Goal: Task Accomplishment & Management: Use online tool/utility

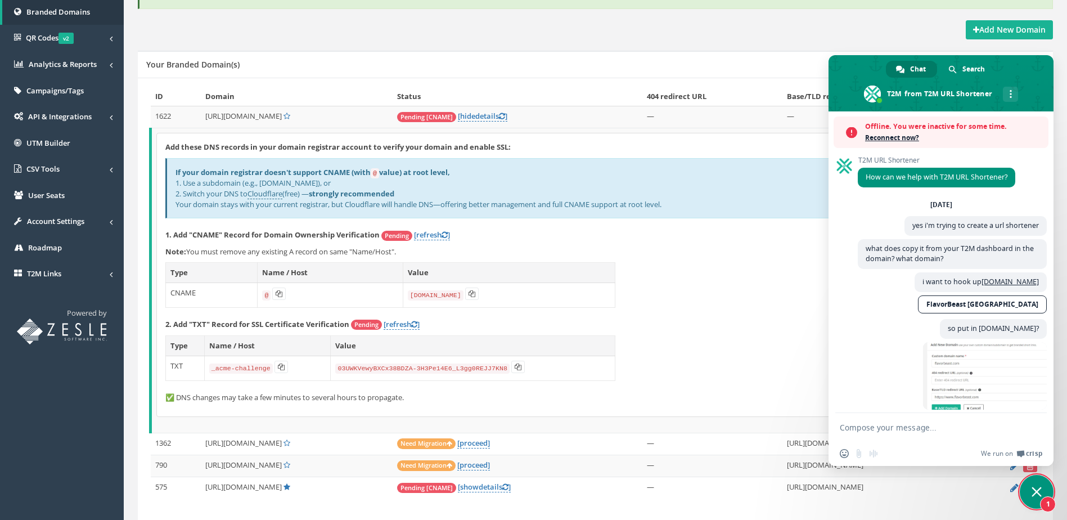
scroll to position [1760, 0]
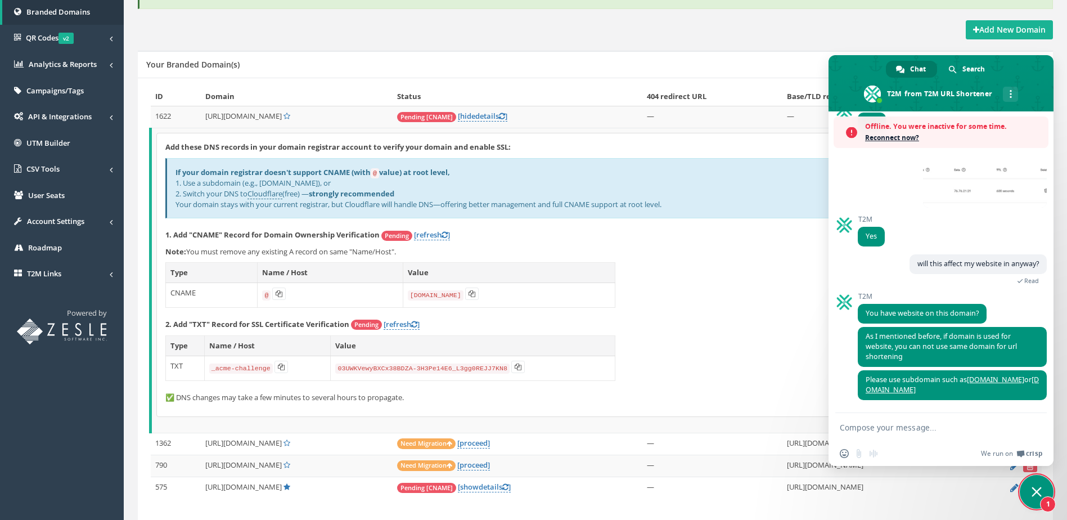
click at [866, 433] on form at bounding box center [929, 428] width 178 height 30
click at [862, 434] on form at bounding box center [929, 428] width 178 height 30
click at [856, 429] on textarea "Compose your message..." at bounding box center [929, 427] width 178 height 10
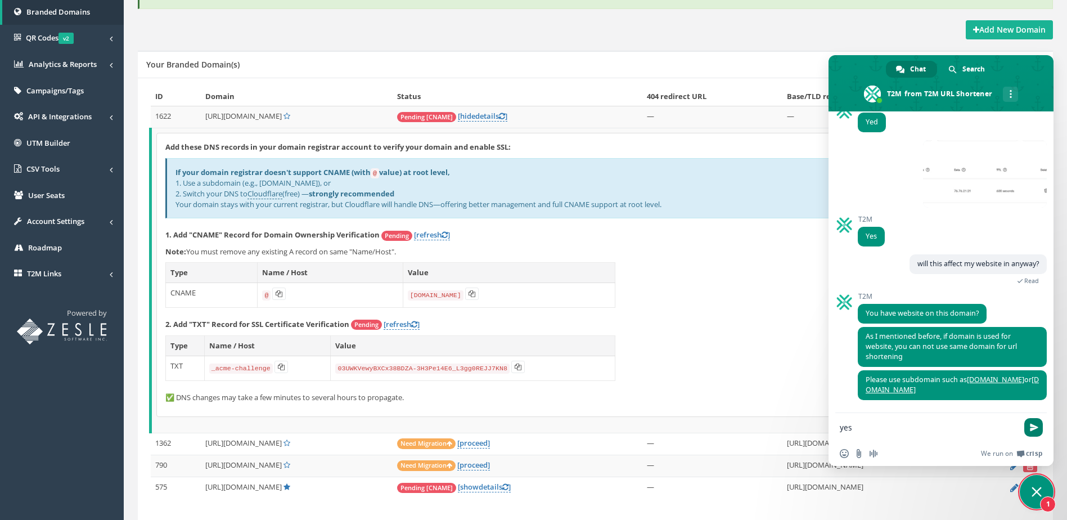
type textarea "yes"
click at [1033, 427] on span "Send" at bounding box center [1034, 427] width 8 height 8
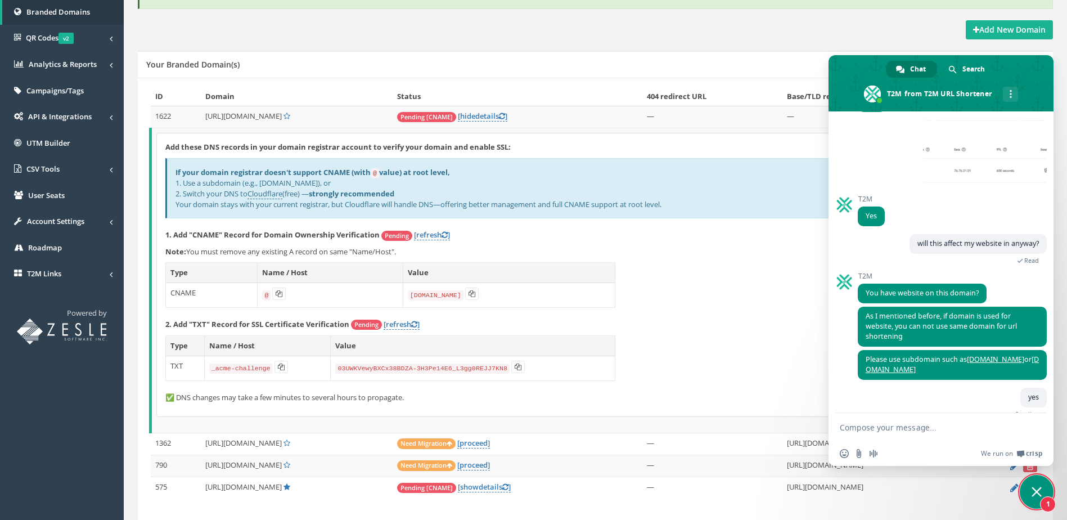
scroll to position [1764, 0]
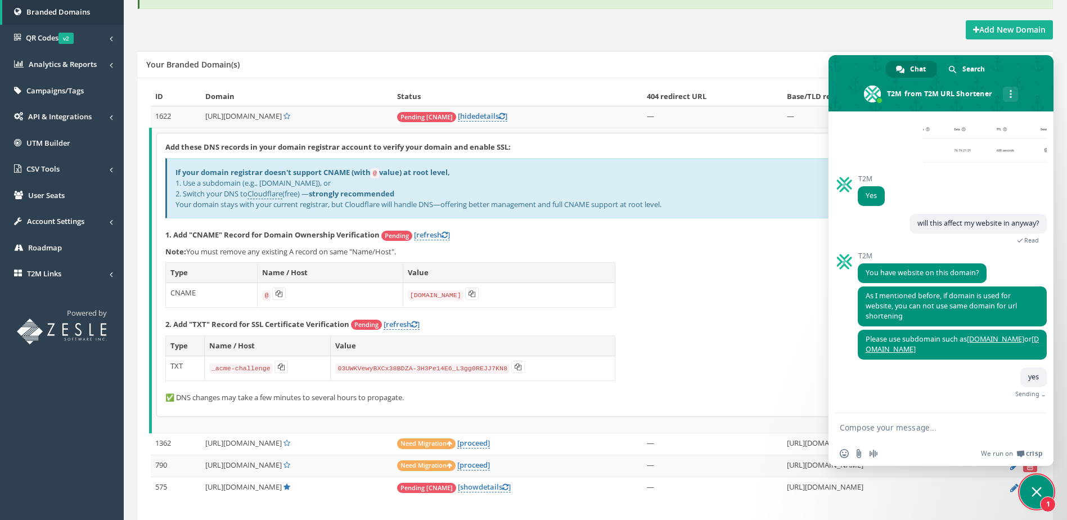
click at [915, 430] on textarea "Compose your message..." at bounding box center [929, 427] width 178 height 10
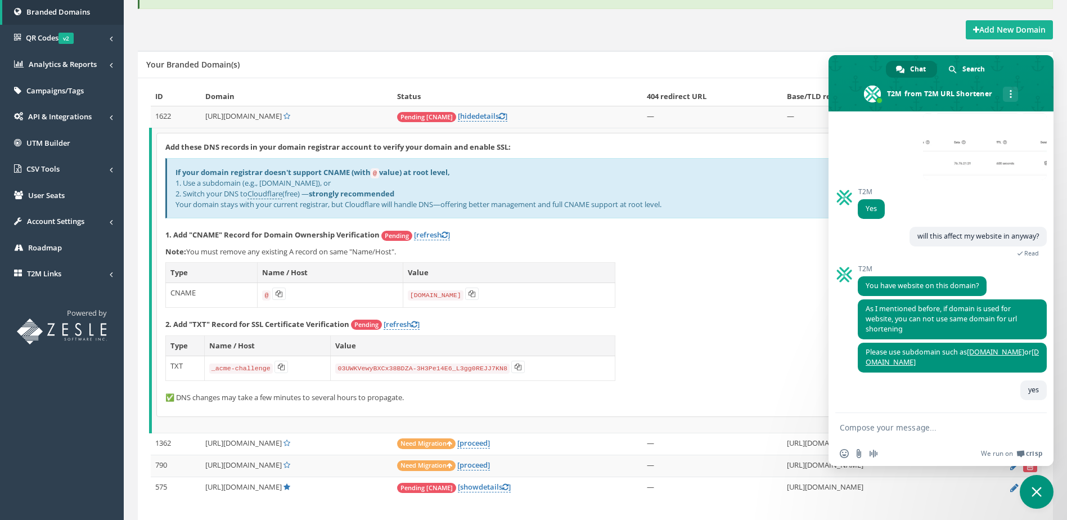
scroll to position [1751, 0]
type textarea "we have a domain for the website"
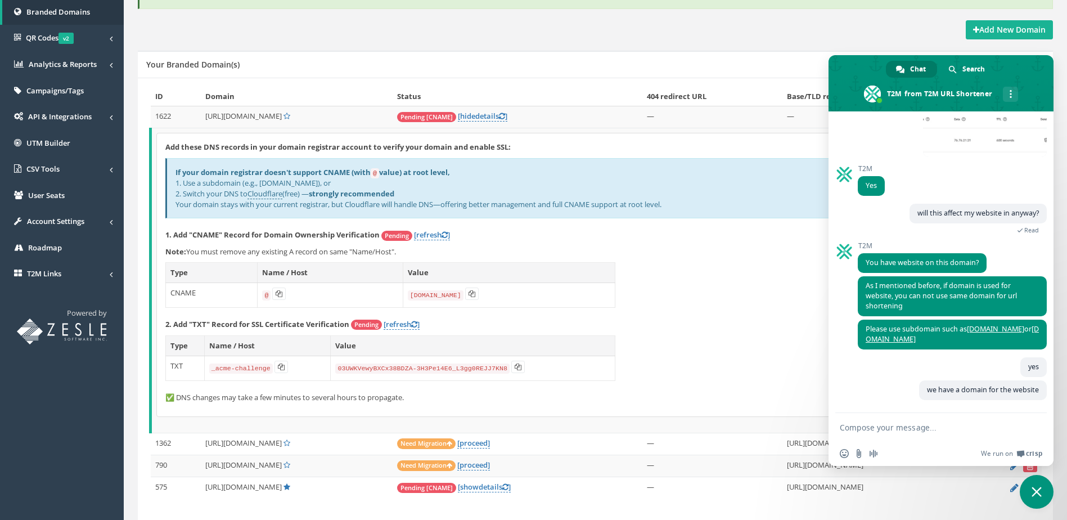
scroll to position [1774, 0]
type textarea "i"
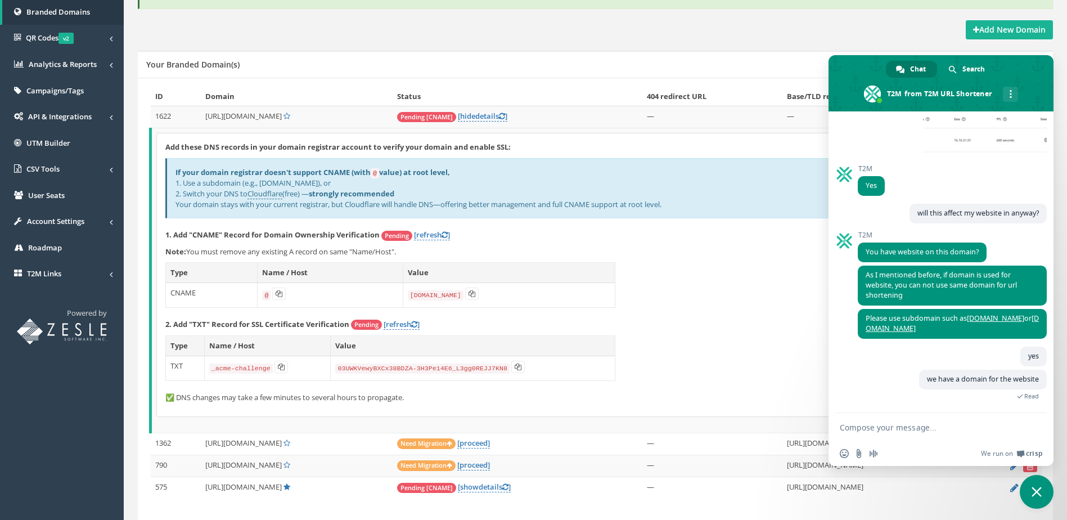
click at [905, 430] on textarea "Compose your message..." at bounding box center [929, 427] width 178 height 10
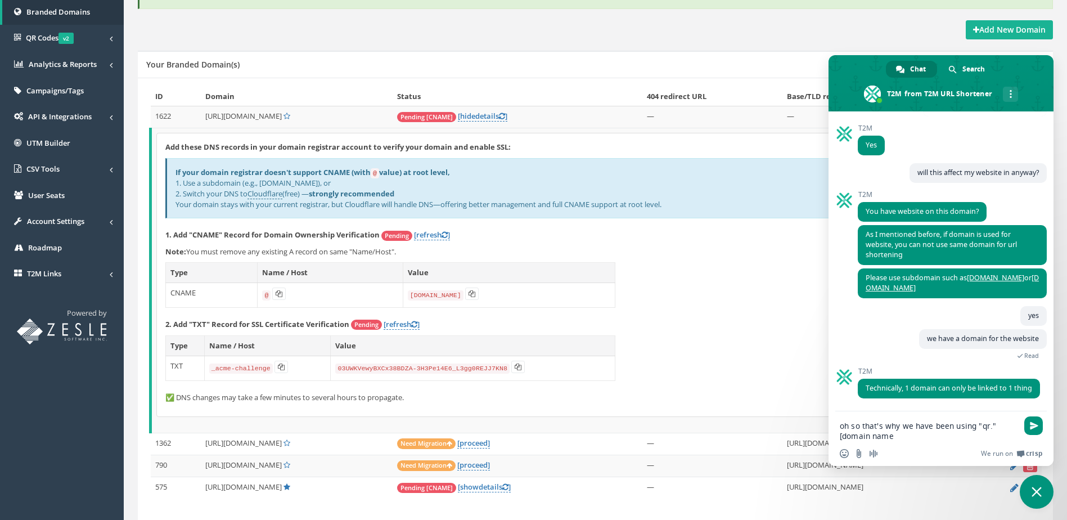
scroll to position [1846, 0]
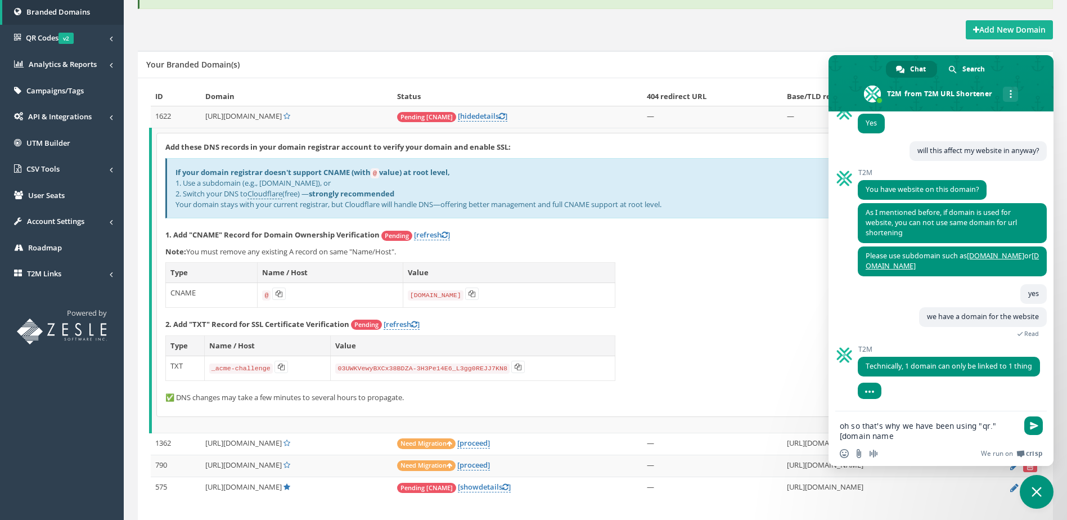
type textarea "oh so that's why we have been using "qr." [domain name]"
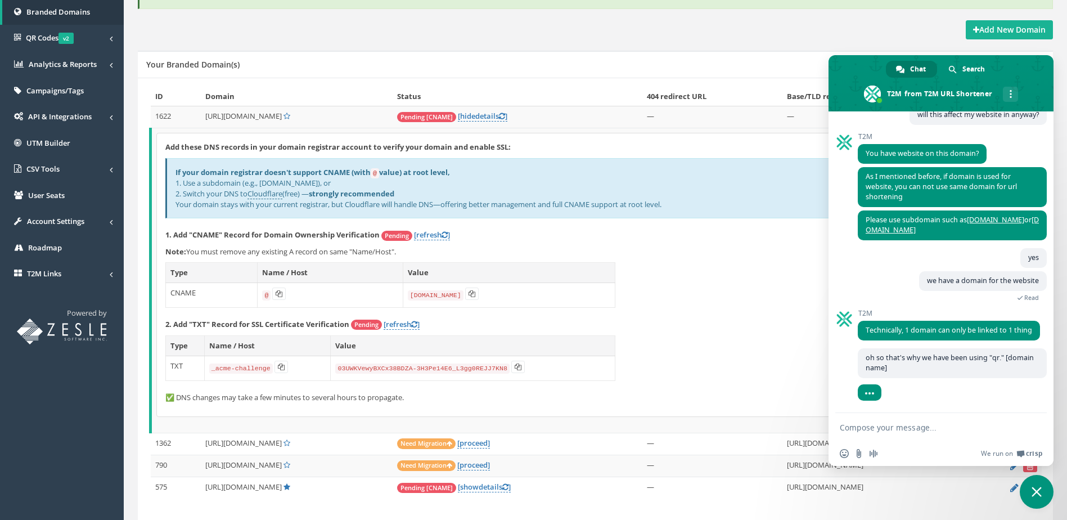
scroll to position [1882, 0]
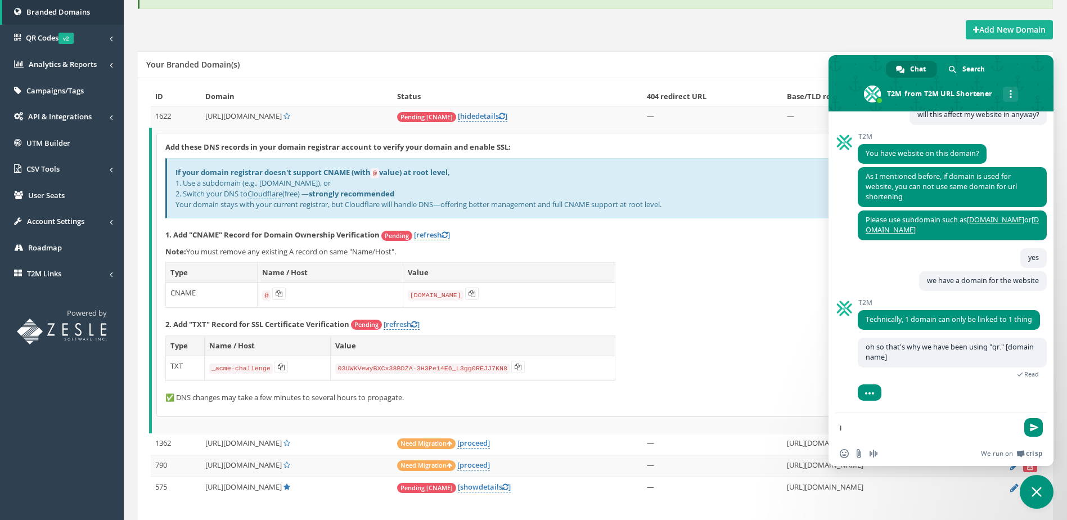
type textarea "i"
type textarea "okay i can make that"
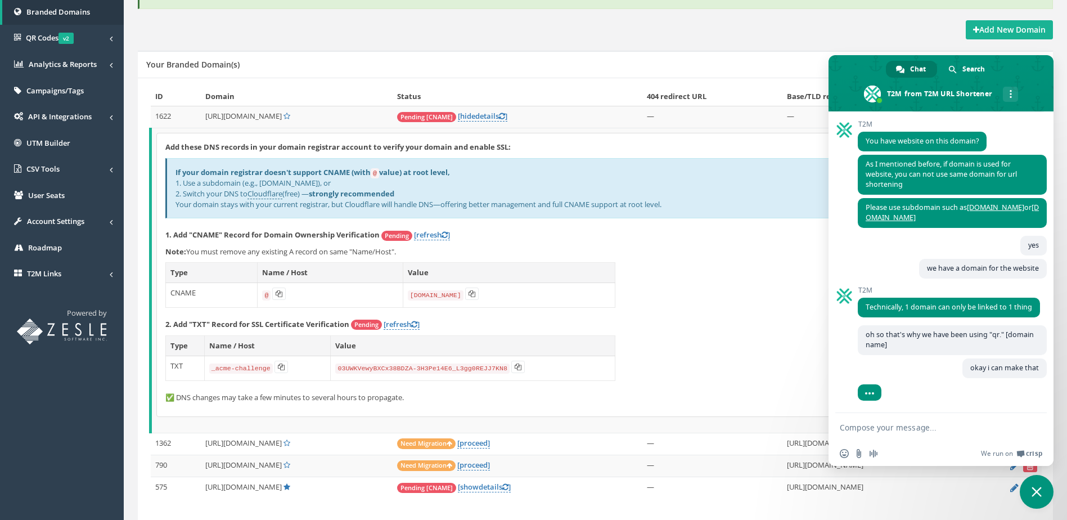
scroll to position [1905, 0]
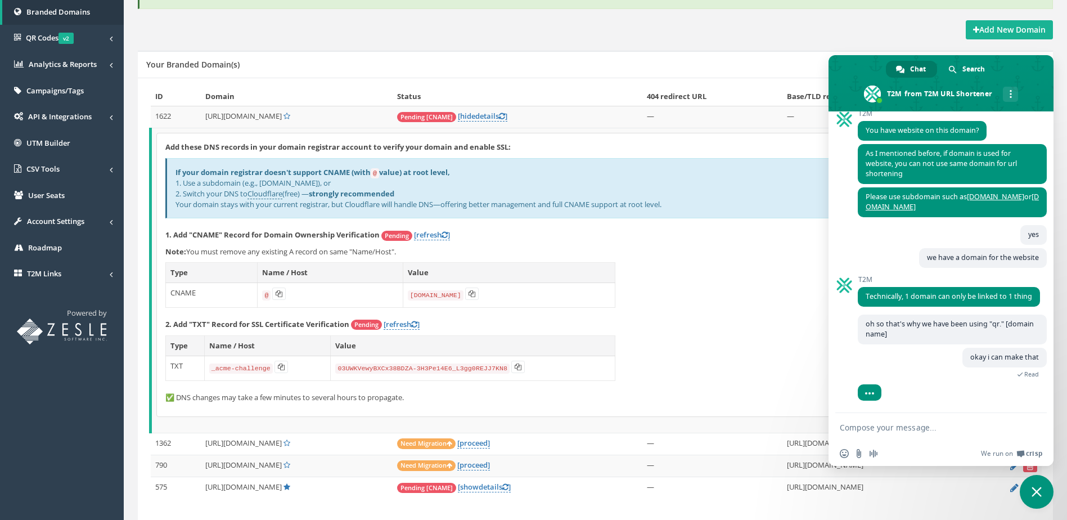
drag, startPoint x: 723, startPoint y: 284, endPoint x: 715, endPoint y: 272, distance: 14.1
click at [723, 284] on div "Add these DNS records in your domain registrar account to verify your domain an…" at bounding box center [597, 274] width 880 height 283
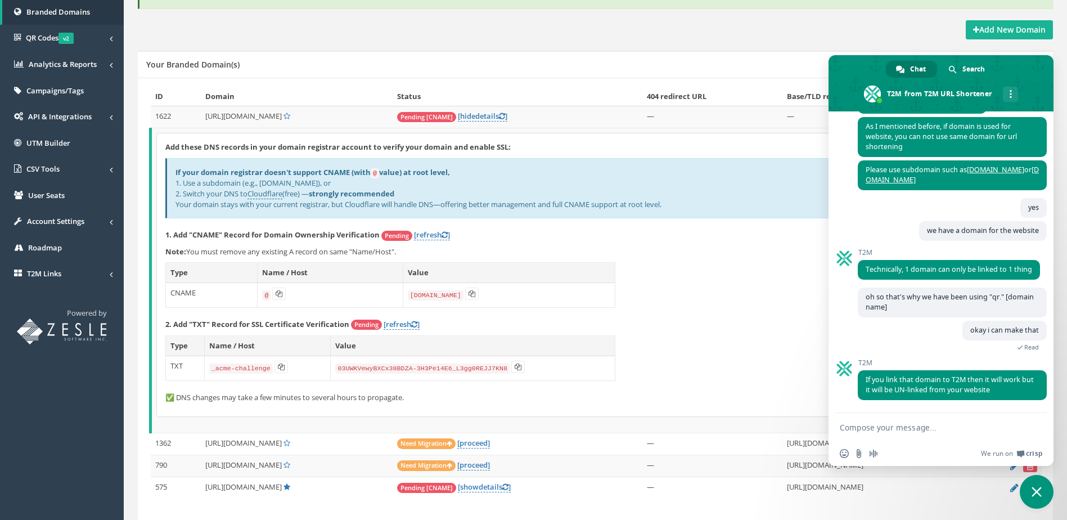
click at [887, 430] on textarea "Compose your message..." at bounding box center [929, 427] width 178 height 10
type textarea "oh i see"
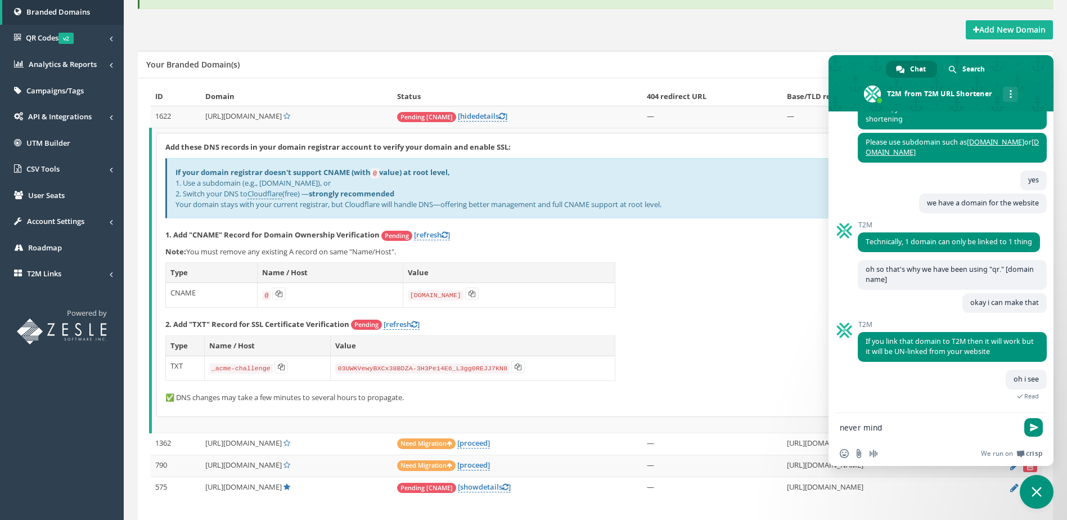
scroll to position [1973, 0]
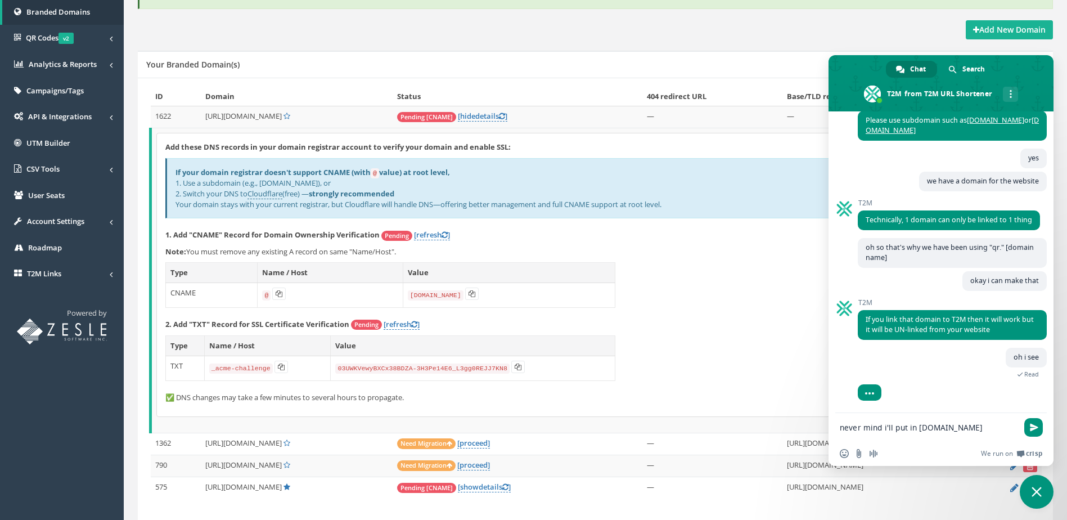
type textarea "never mind i'll put in qr.flavorbeast.com"
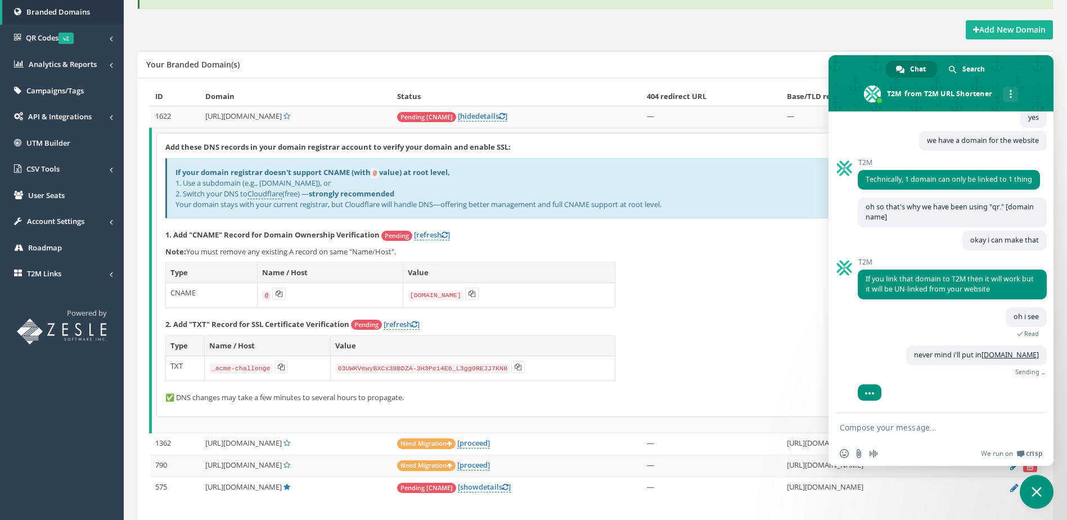
scroll to position [2005, 0]
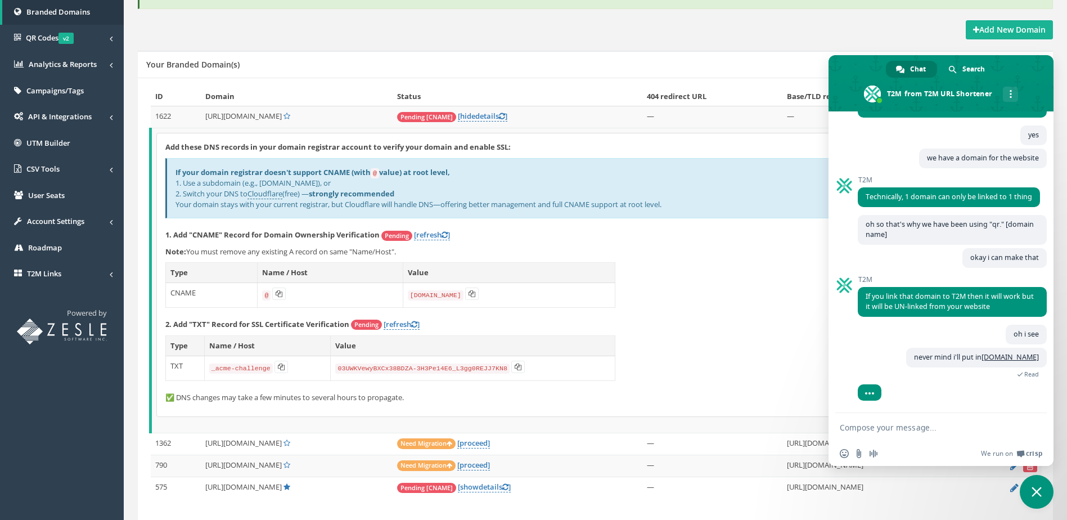
click at [753, 331] on div "Add these DNS records in your domain registrar account to verify your domain an…" at bounding box center [597, 274] width 880 height 283
click at [712, 320] on p "2. Add "TXT" Record for SSL Certificate Verification Pending [refresh ]" at bounding box center [596, 324] width 863 height 11
click at [1042, 491] on span "Close chat" at bounding box center [1037, 492] width 34 height 34
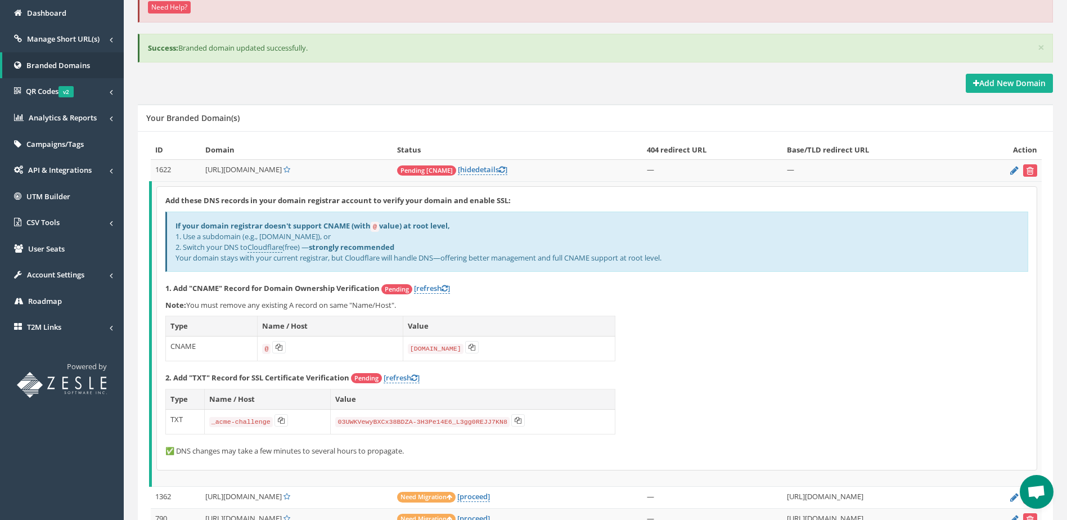
scroll to position [37, 0]
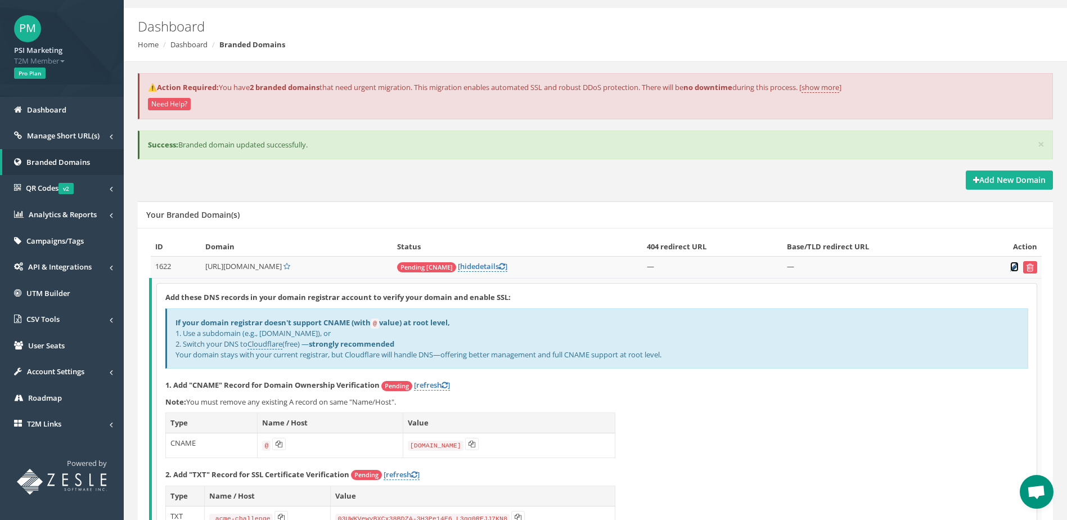
click at [1013, 270] on icon at bounding box center [1014, 266] width 8 height 7
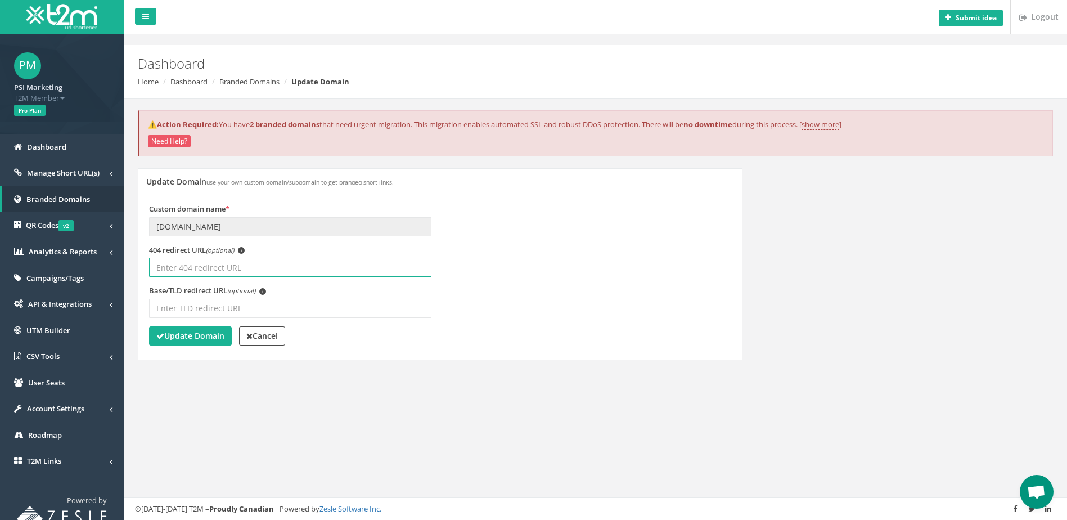
click at [214, 264] on input "404 redirect URL (optional) i" at bounding box center [290, 267] width 282 height 19
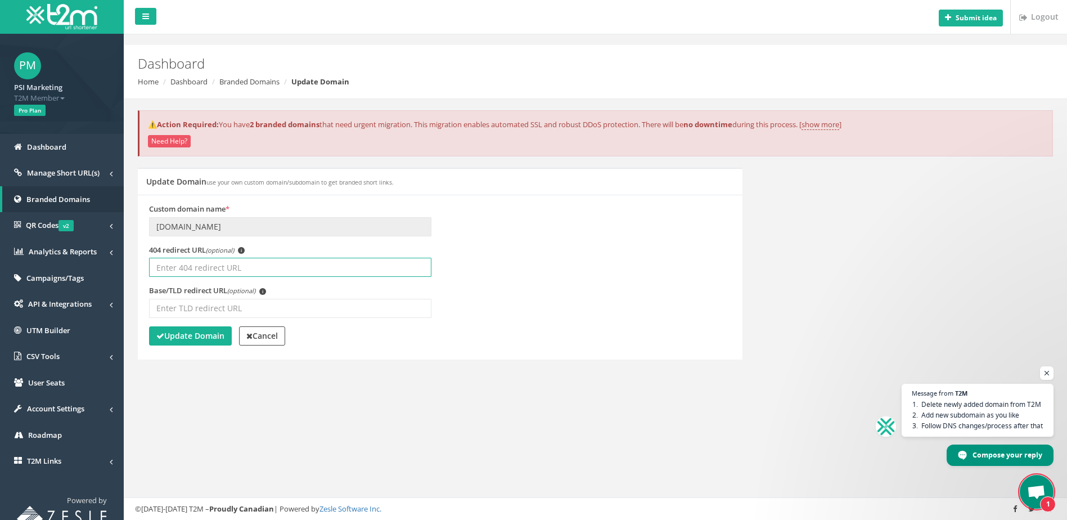
scroll to position [2042, 0]
click at [242, 267] on input "404 redirect URL (optional) i" at bounding box center [290, 267] width 282 height 19
click at [1051, 374] on span "Open chat" at bounding box center [1047, 373] width 14 height 14
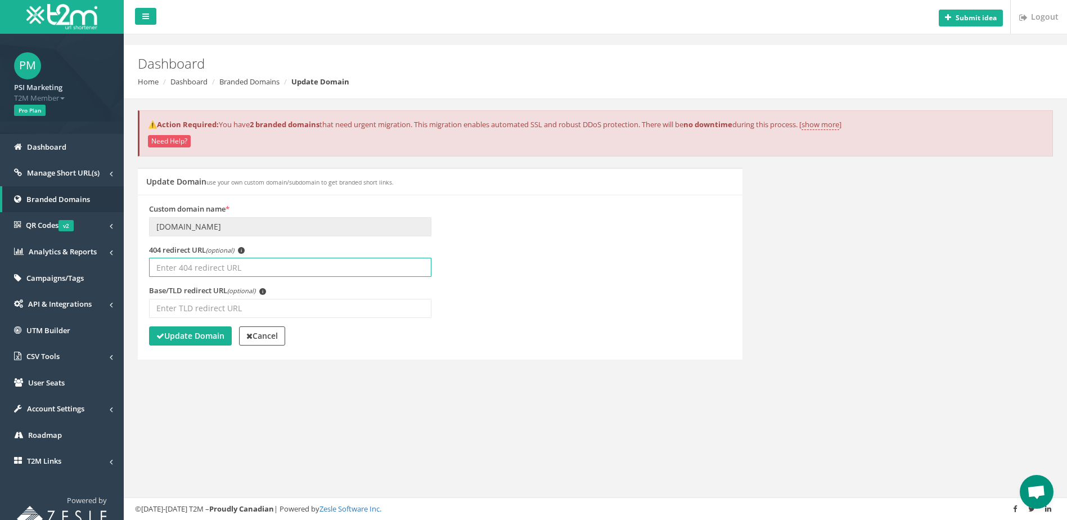
click at [289, 263] on input "404 redirect URL (optional) i" at bounding box center [290, 267] width 282 height 19
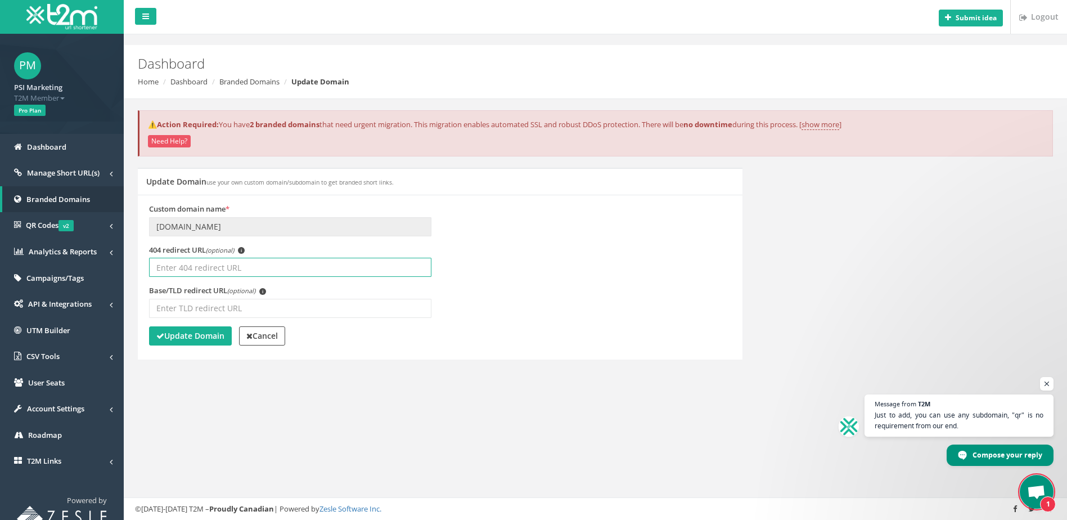
scroll to position [2097, 0]
click at [1045, 386] on span "Open chat" at bounding box center [1047, 384] width 14 height 14
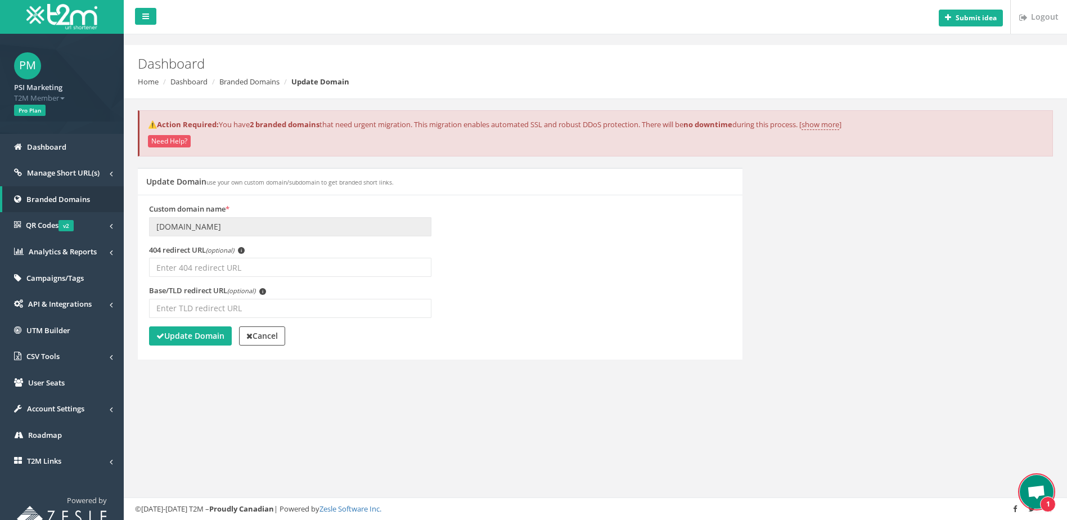
scroll to position [2108, 0]
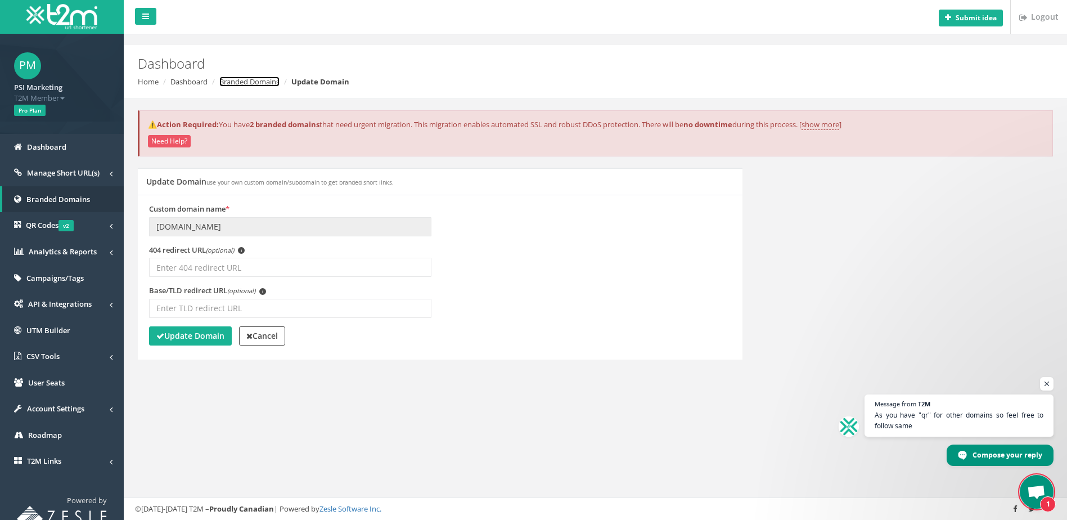
click at [256, 82] on link "Branded Domains" at bounding box center [249, 82] width 60 height 10
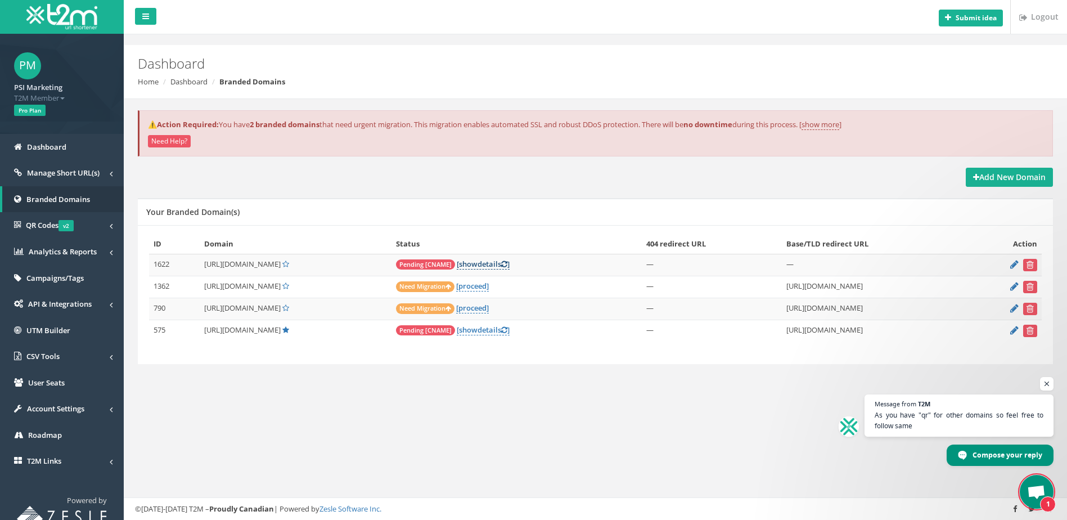
scroll to position [2108, 0]
click at [1016, 264] on icon at bounding box center [1014, 263] width 8 height 7
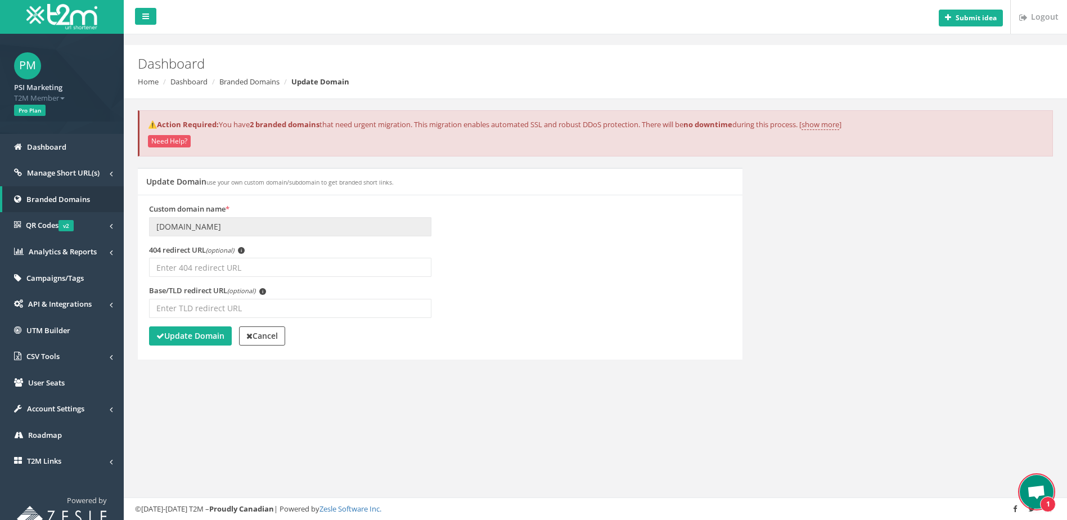
scroll to position [2108, 0]
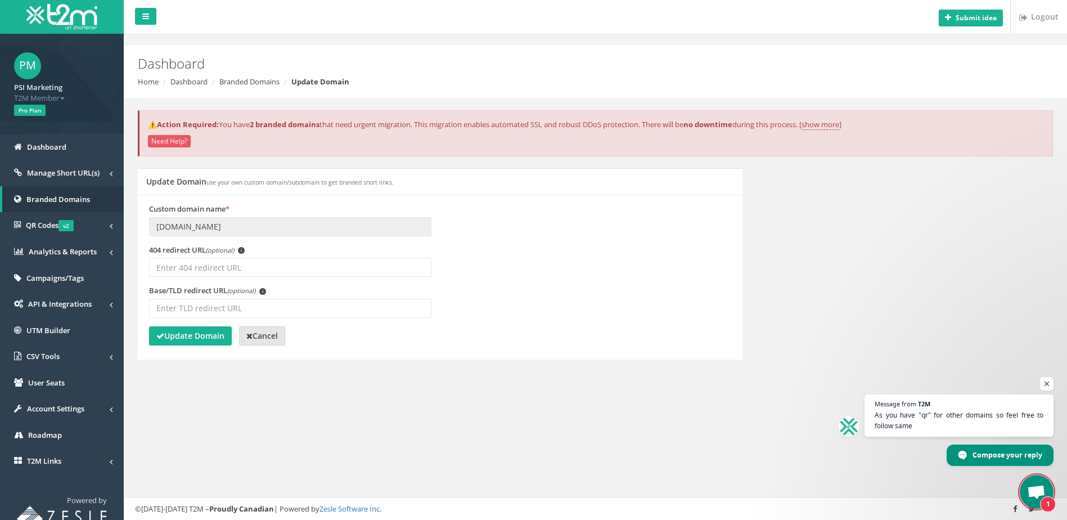
click at [275, 340] on strong "Cancel" at bounding box center [262, 335] width 32 height 11
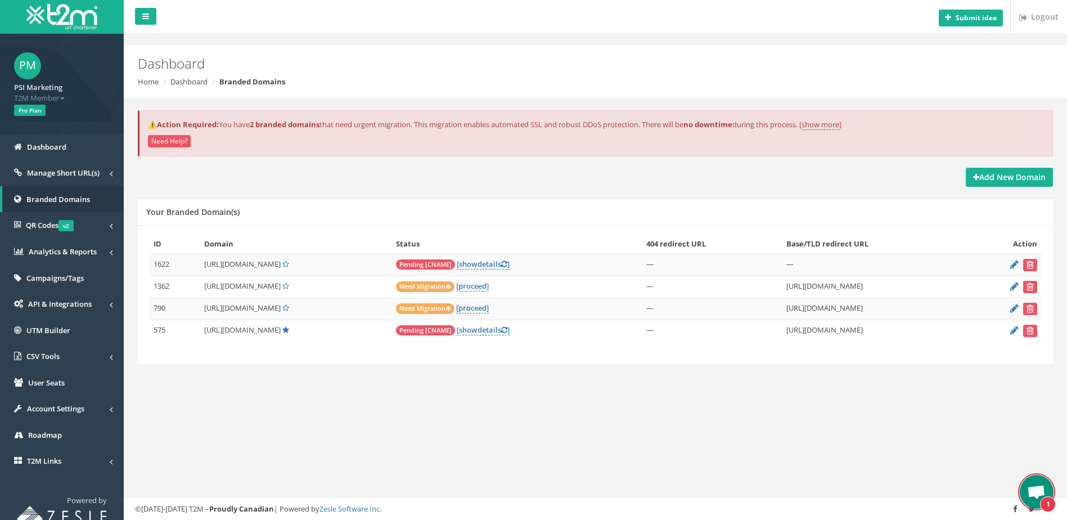
scroll to position [2108, 0]
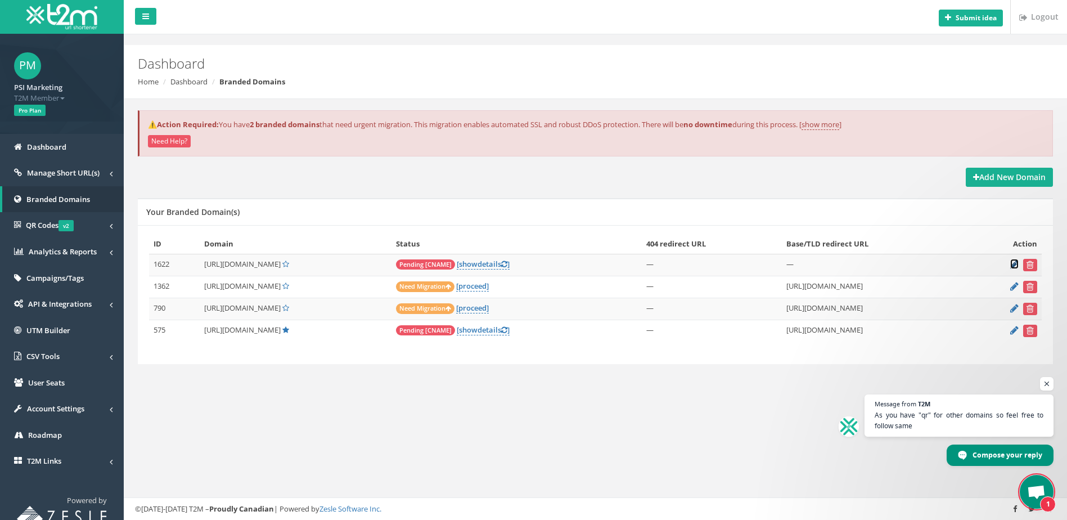
click at [1012, 267] on icon at bounding box center [1014, 263] width 8 height 7
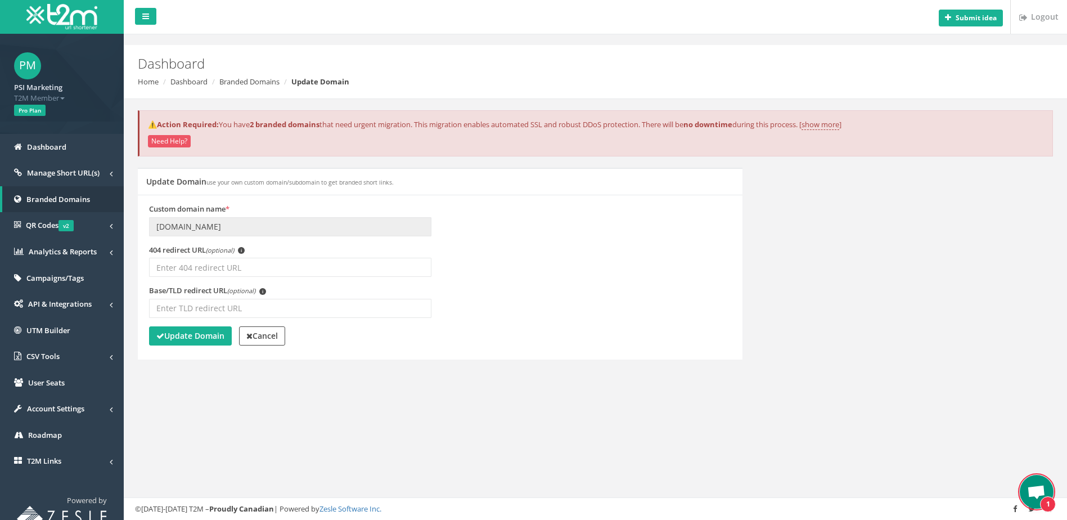
scroll to position [2108, 0]
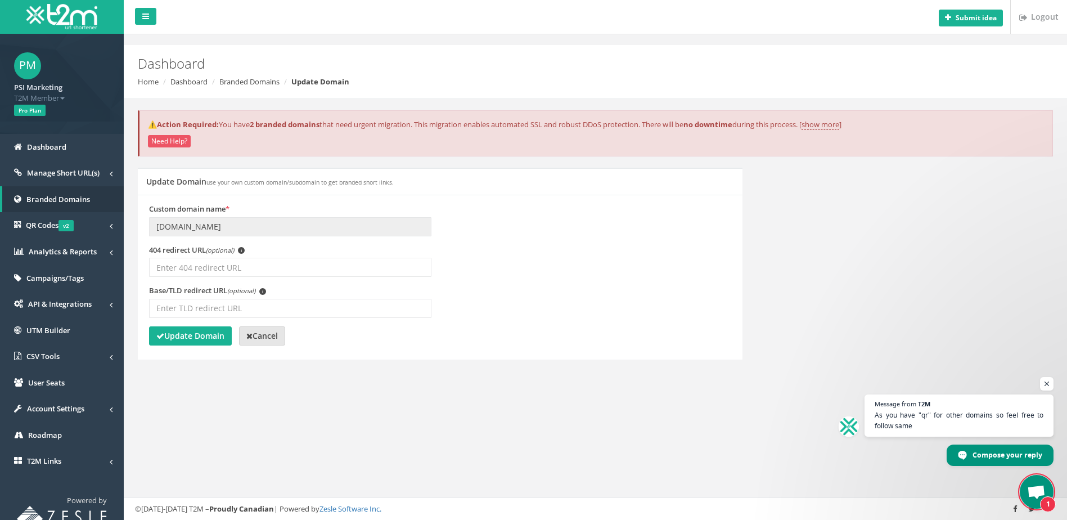
click at [258, 339] on strong "Cancel" at bounding box center [262, 335] width 32 height 11
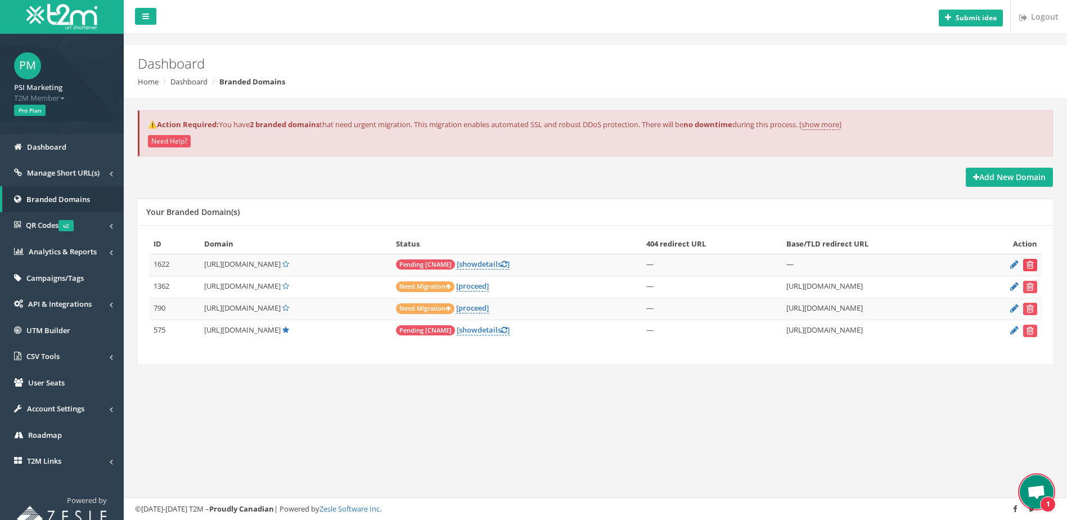
scroll to position [2108, 0]
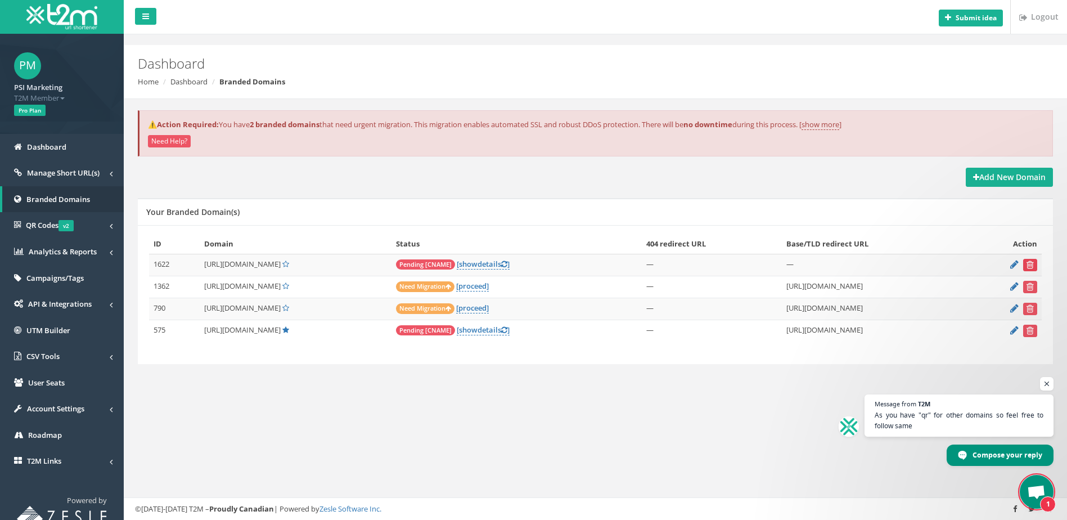
click at [1033, 267] on icon "submit" at bounding box center [1030, 264] width 7 height 7
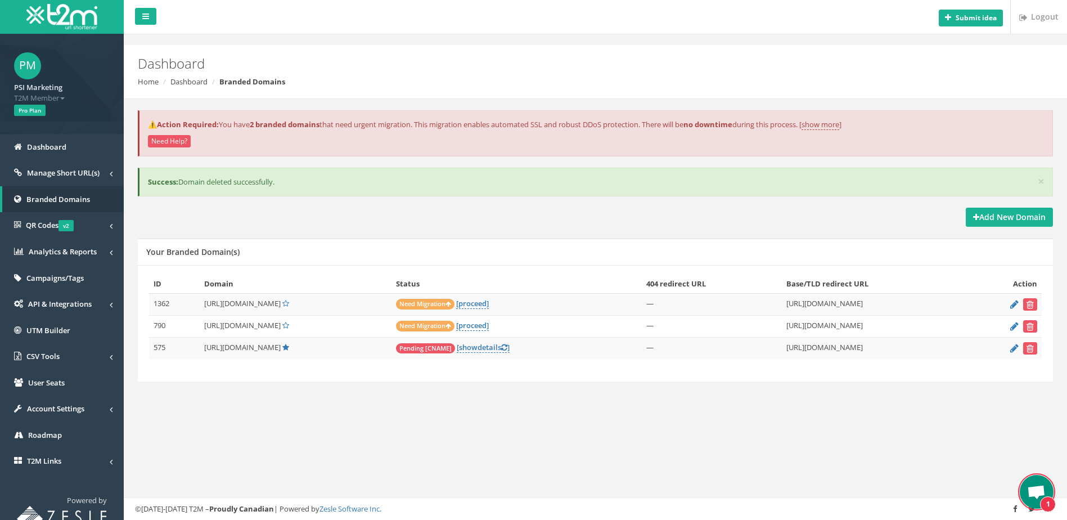
scroll to position [2108, 0]
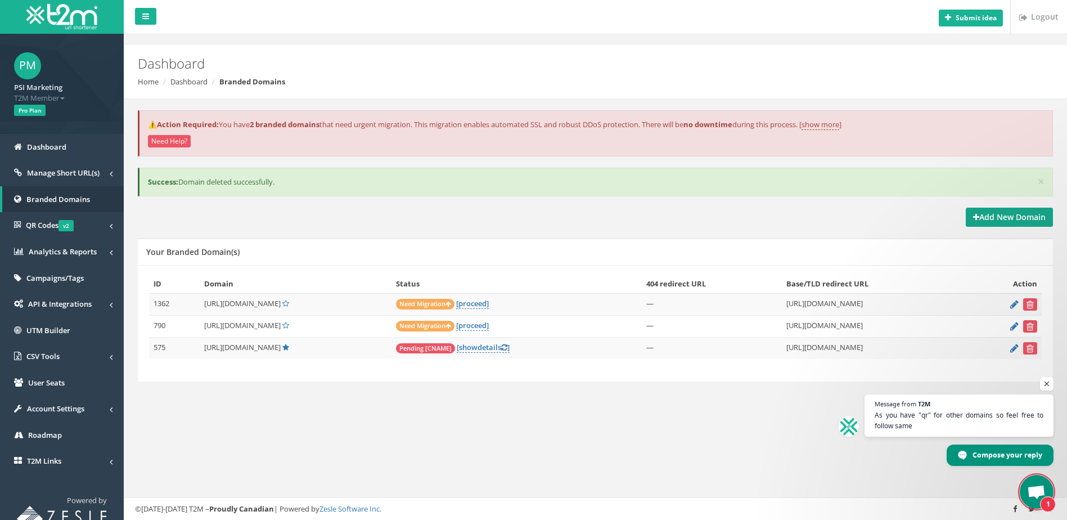
click at [999, 214] on strong "Add New Domain" at bounding box center [1009, 217] width 73 height 11
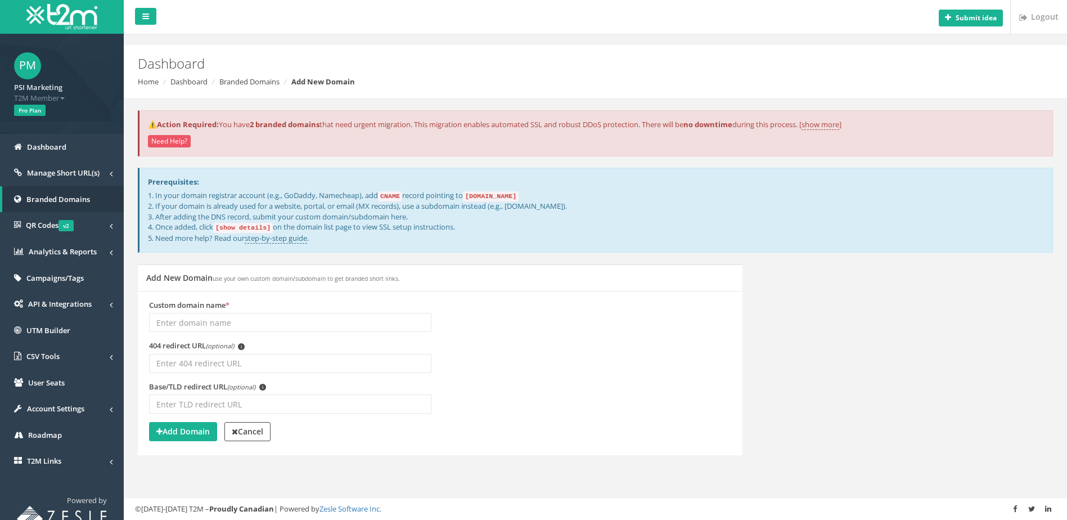
click at [238, 318] on input "Custom domain name *" at bounding box center [290, 322] width 282 height 19
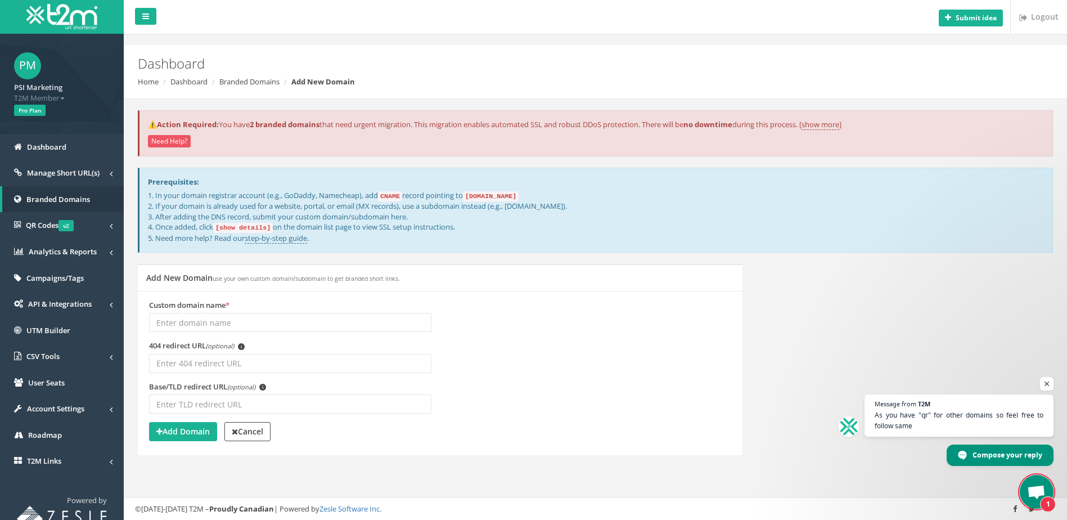
scroll to position [2108, 0]
type input "[DOMAIN_NAME]"
click at [195, 431] on strong "Add Domain" at bounding box center [182, 431] width 53 height 11
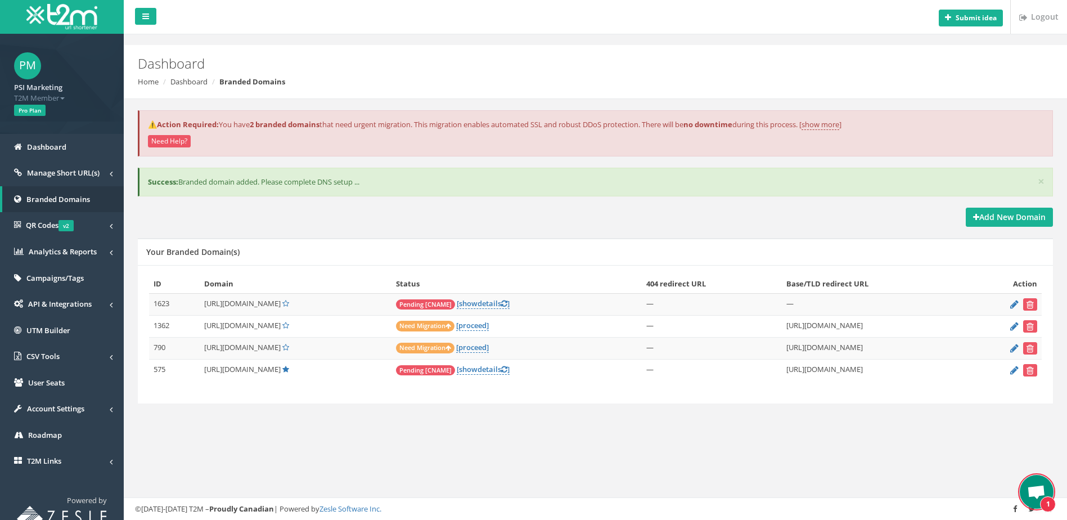
scroll to position [2108, 0]
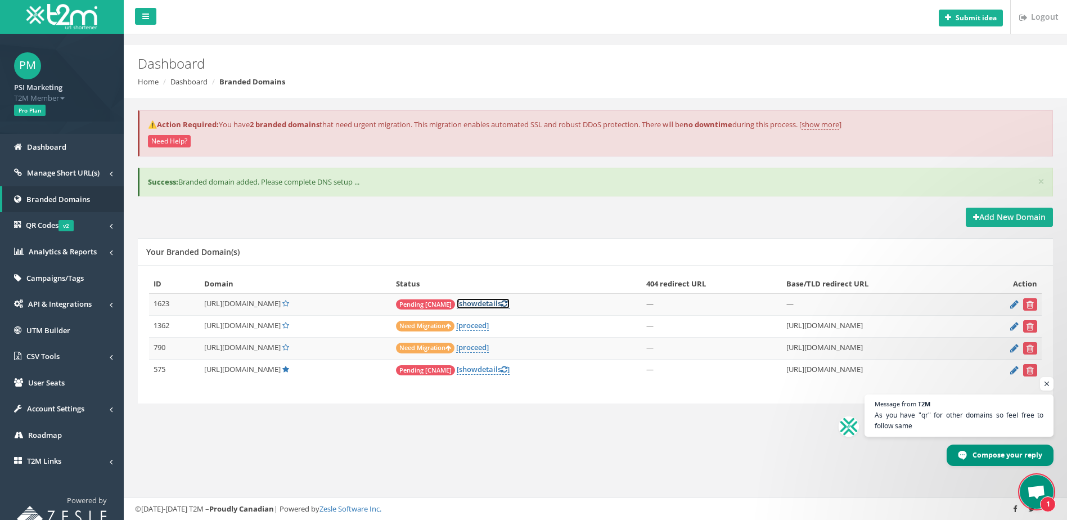
click at [510, 306] on link "[ show details ]" at bounding box center [483, 303] width 53 height 11
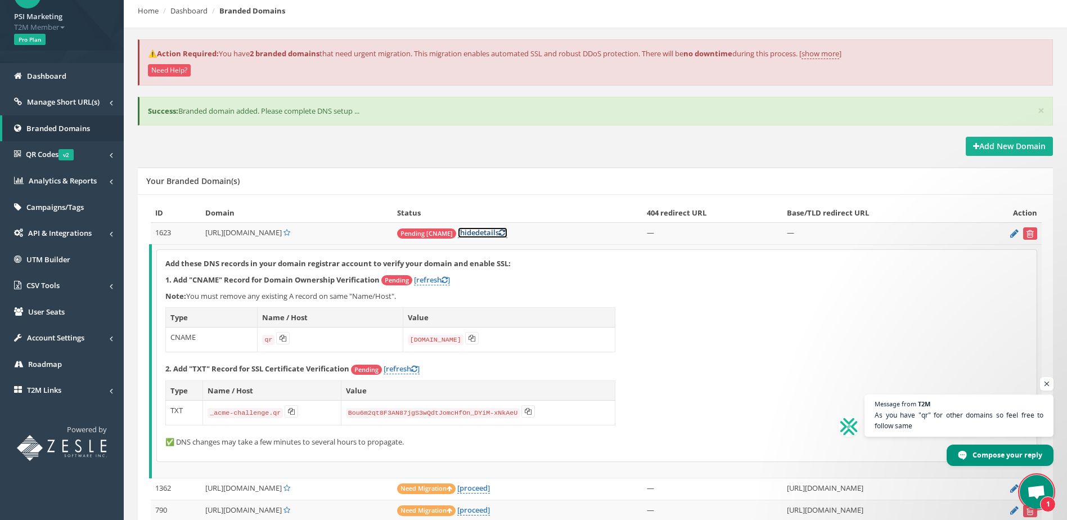
scroll to position [154, 0]
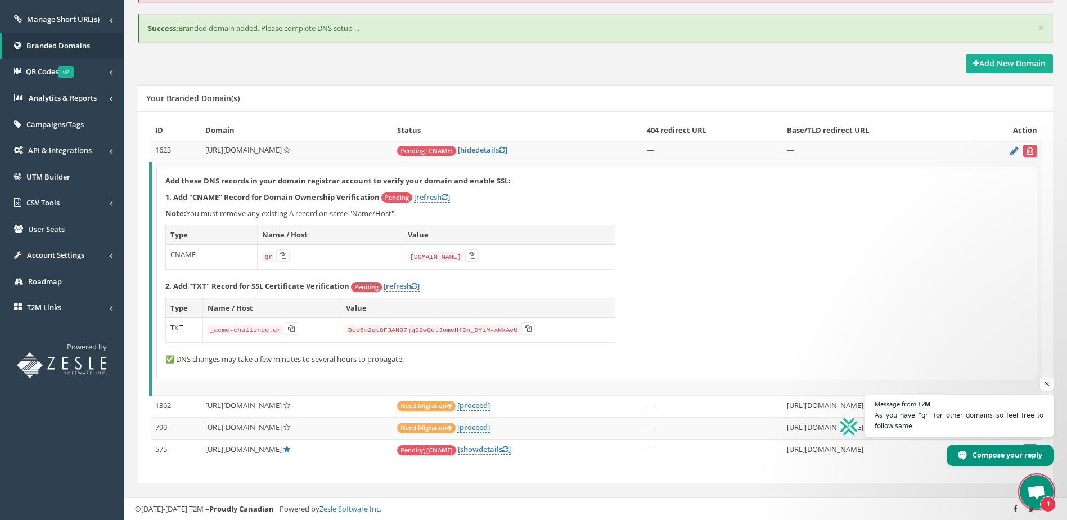
click at [1033, 492] on span "Open chat" at bounding box center [1036, 493] width 19 height 16
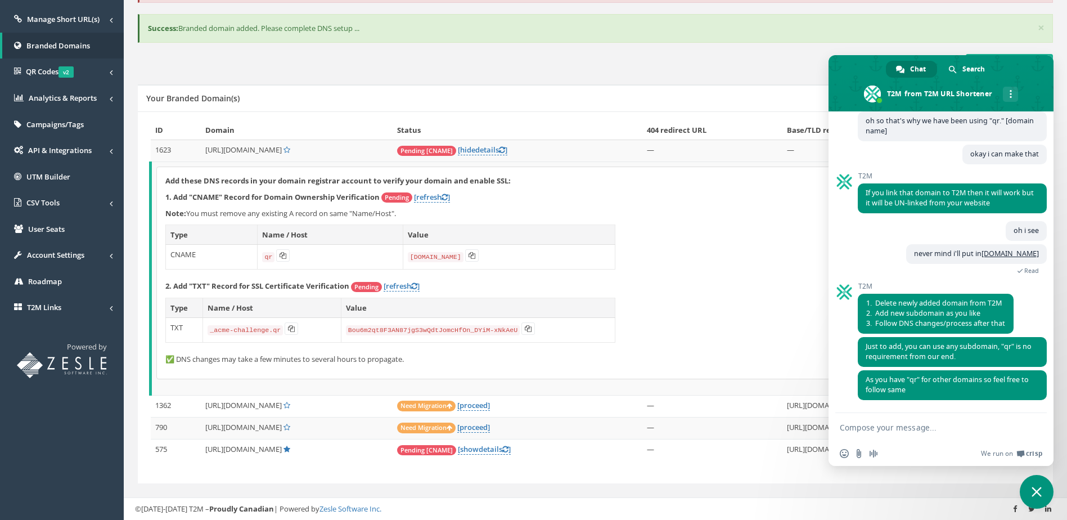
click at [911, 427] on textarea "Compose your message..." at bounding box center [929, 427] width 178 height 10
click at [914, 423] on textarea "Compose your message..." at bounding box center [929, 427] width 178 height 10
type textarea "okay doing that now"
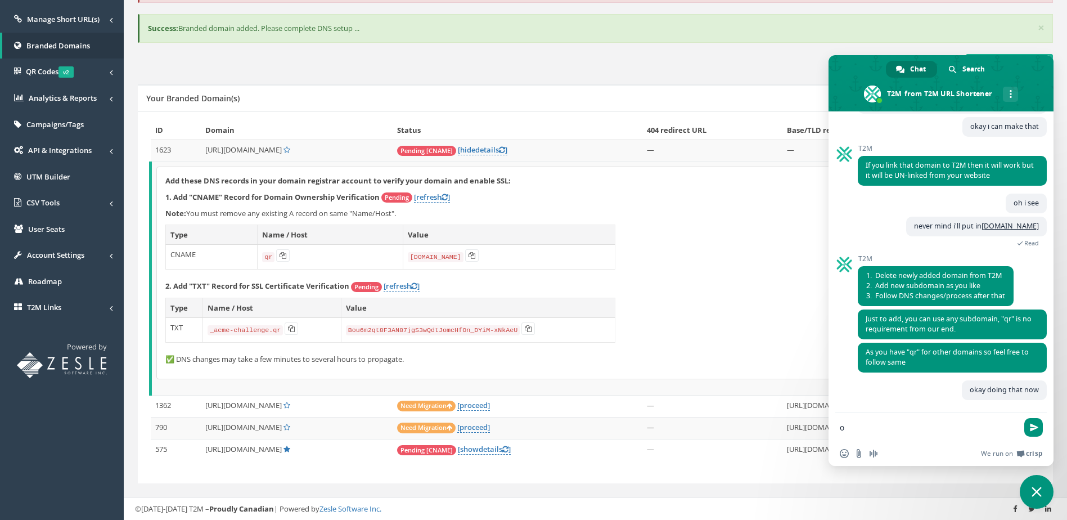
scroll to position [2136, 0]
type textarea "one second"
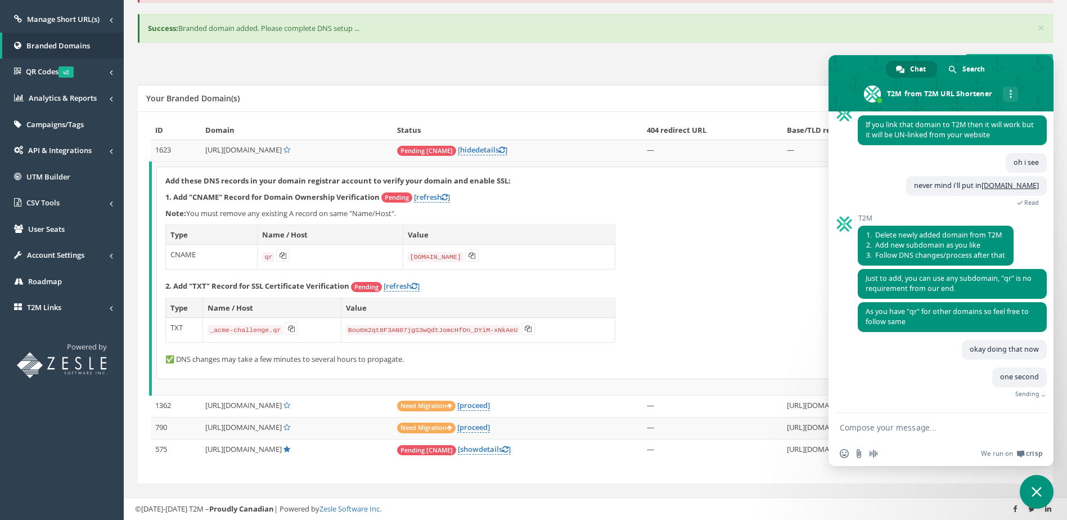
scroll to position [2159, 0]
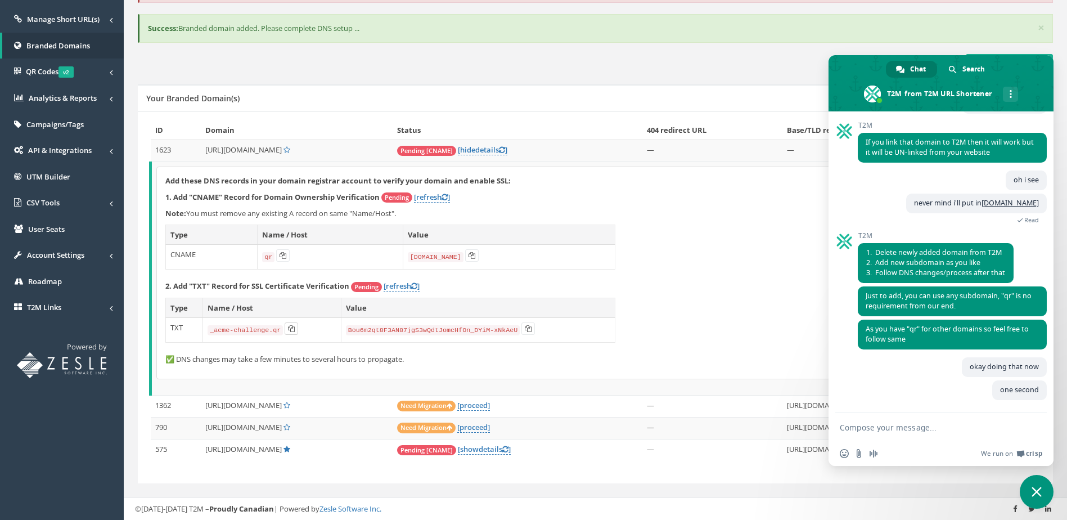
click at [289, 330] on icon at bounding box center [291, 328] width 7 height 7
click at [525, 326] on icon at bounding box center [528, 328] width 7 height 7
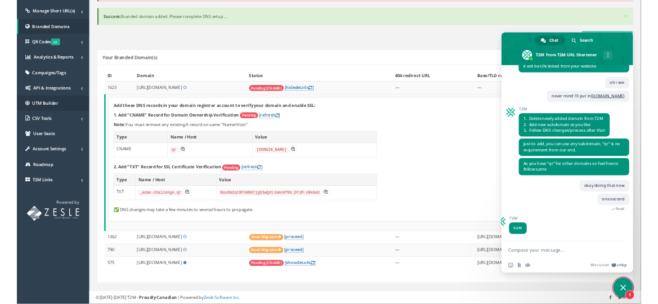
scroll to position [2198, 0]
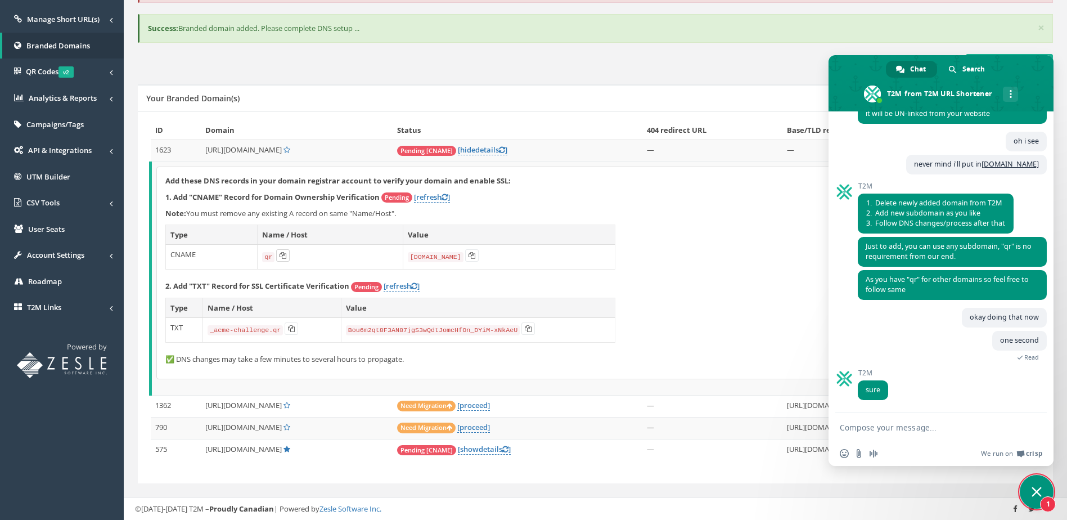
click at [284, 258] on icon at bounding box center [283, 255] width 7 height 7
click at [471, 259] on button at bounding box center [472, 255] width 14 height 12
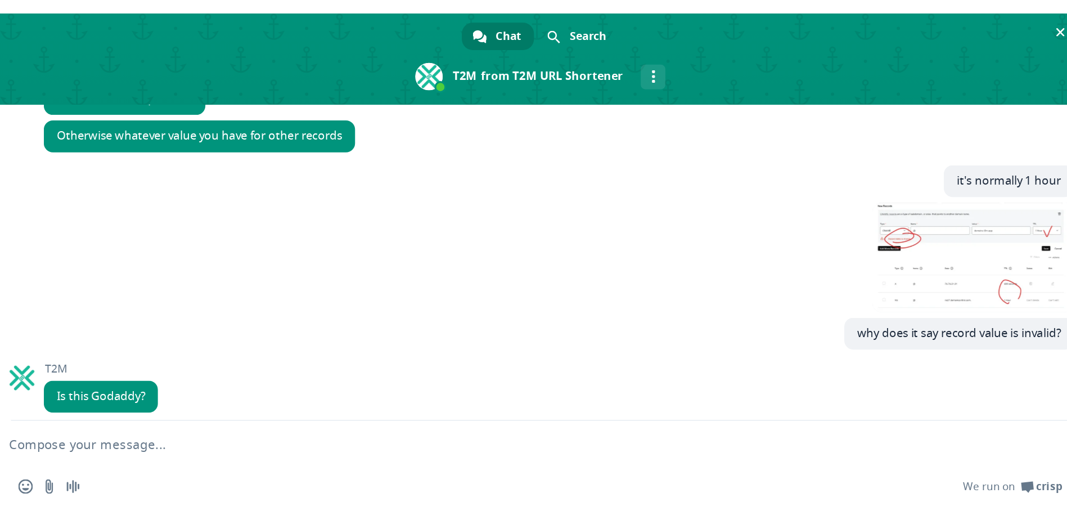
scroll to position [985, 0]
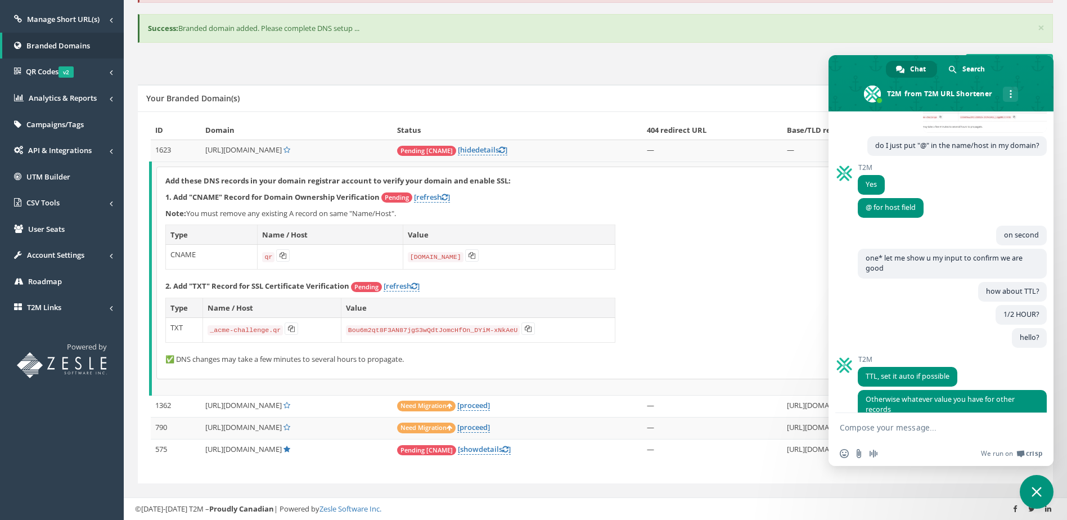
click at [670, 316] on div "Add these DNS records in your domain registrar account to verify your domain an…" at bounding box center [597, 273] width 880 height 212
click at [474, 255] on icon at bounding box center [472, 255] width 7 height 7
click at [942, 425] on textarea "Compose your message..." at bounding box center [929, 427] width 178 height 10
type textarea "step 1, please confirm this is correct"
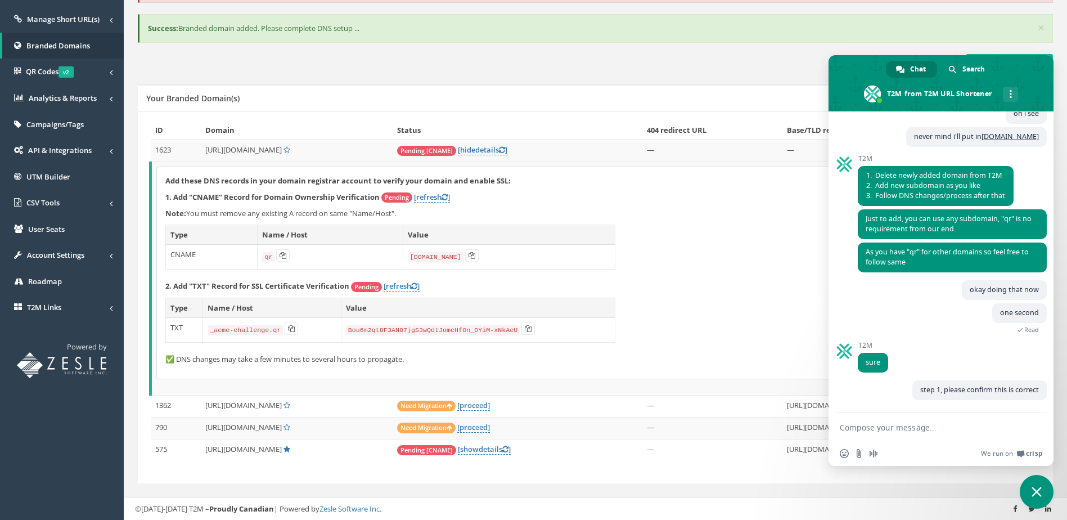
scroll to position [2225, 0]
click at [934, 434] on form at bounding box center [929, 428] width 178 height 30
click at [930, 430] on textarea "Compose your message..." at bounding box center [929, 427] width 178 height 10
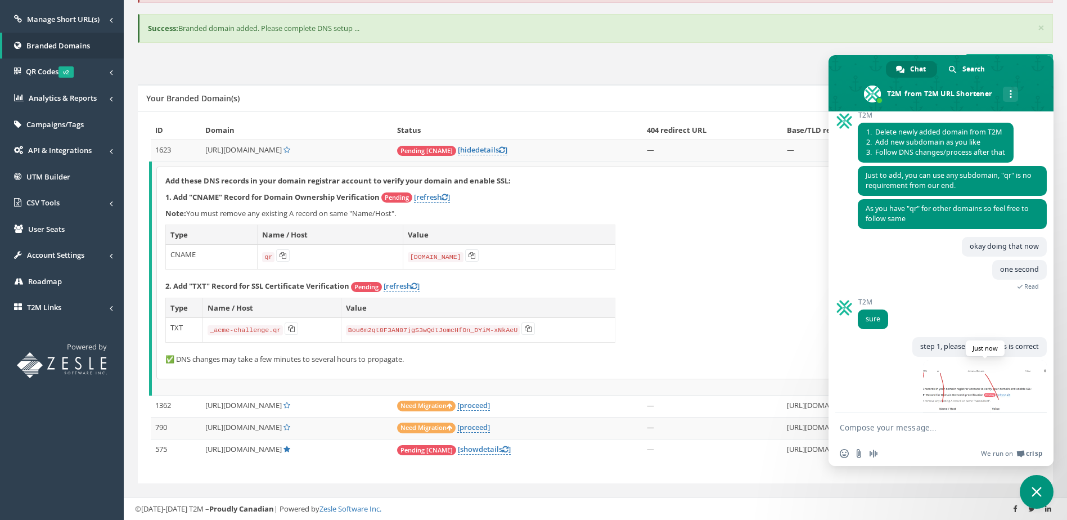
scroll to position [2296, 0]
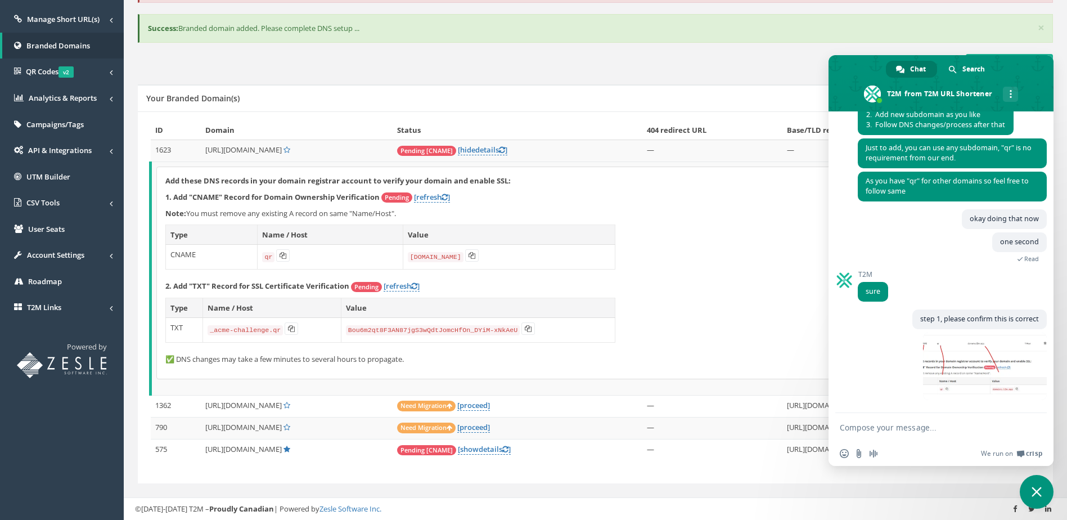
click at [898, 429] on textarea "Compose your message..." at bounding box center [929, 427] width 178 height 10
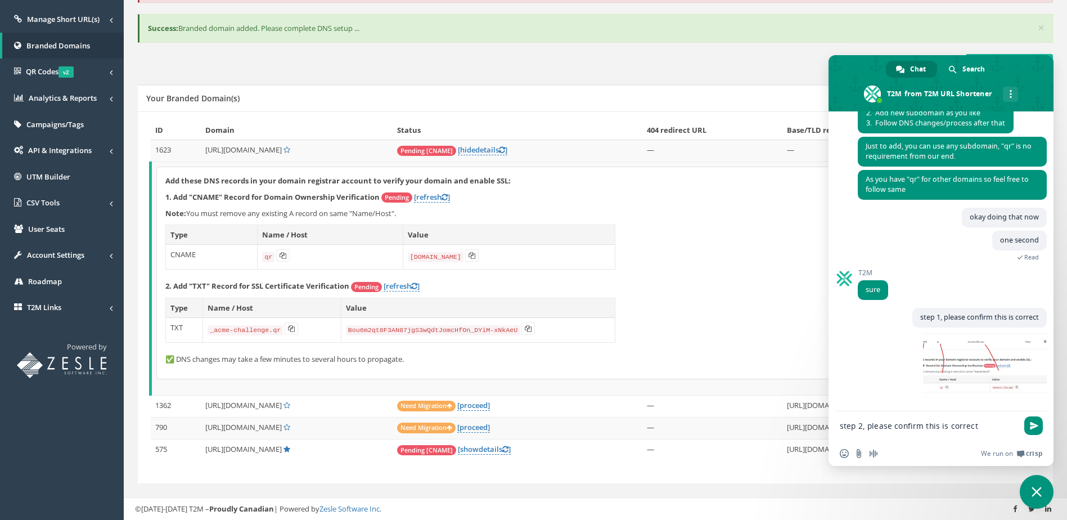
paste textarea "Compose your message..."
type textarea "step 2, please confirm this is correct"
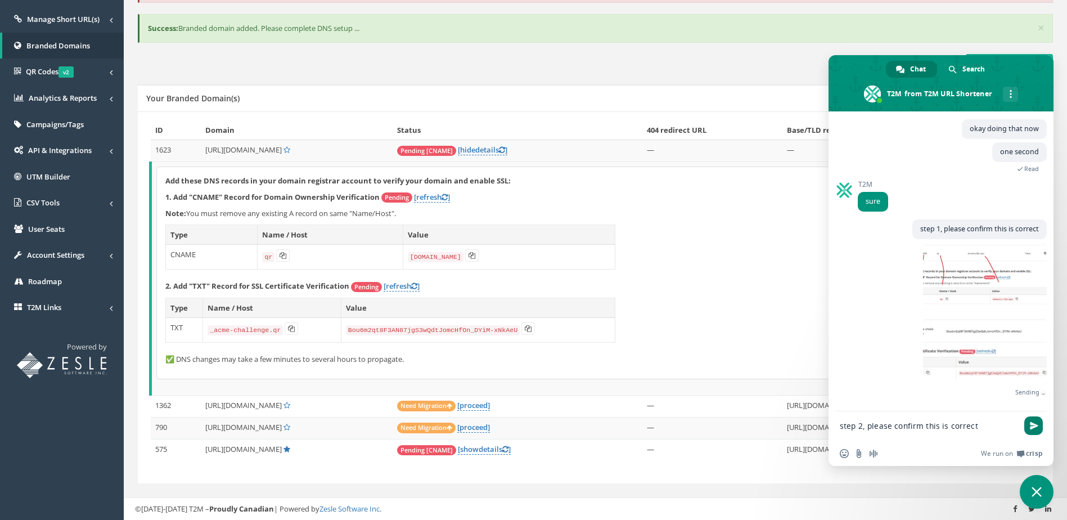
scroll to position [2369, 0]
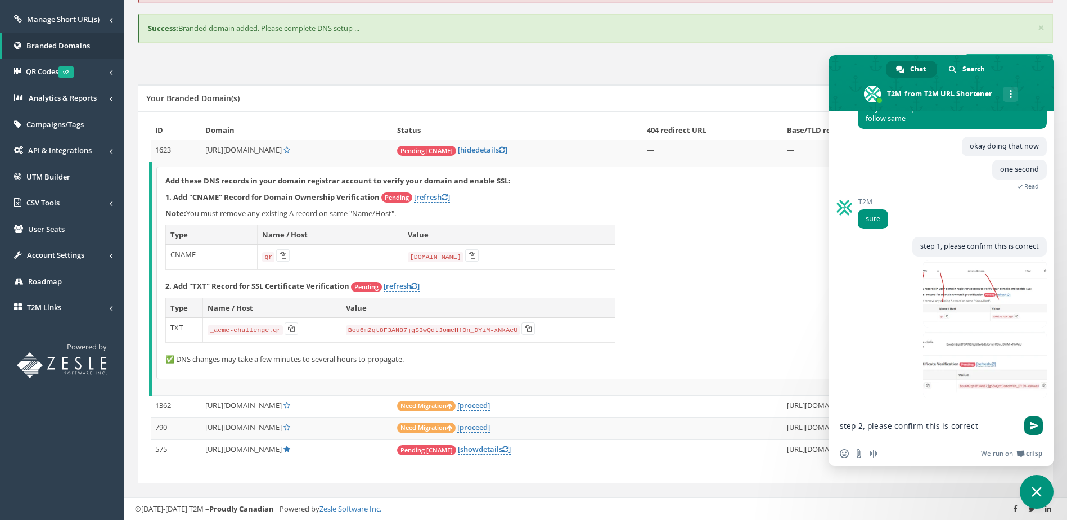
click at [1035, 426] on span "Send" at bounding box center [1034, 425] width 8 height 8
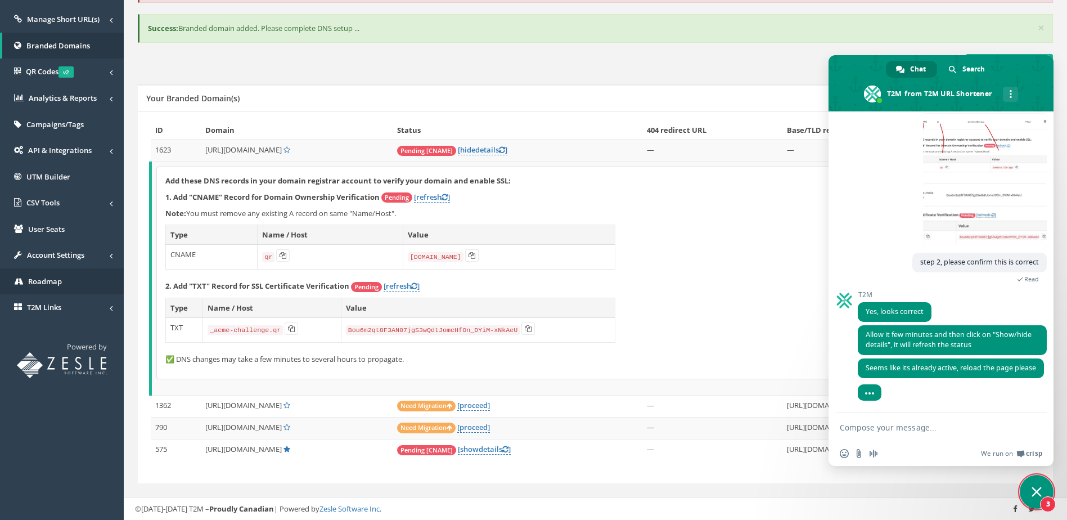
scroll to position [2517, 0]
click at [700, 307] on div "Add these DNS records in your domain registrar account to verify your domain an…" at bounding box center [597, 273] width 880 height 212
click at [748, 234] on div "Add these DNS records in your domain registrar account to verify your domain an…" at bounding box center [597, 273] width 880 height 212
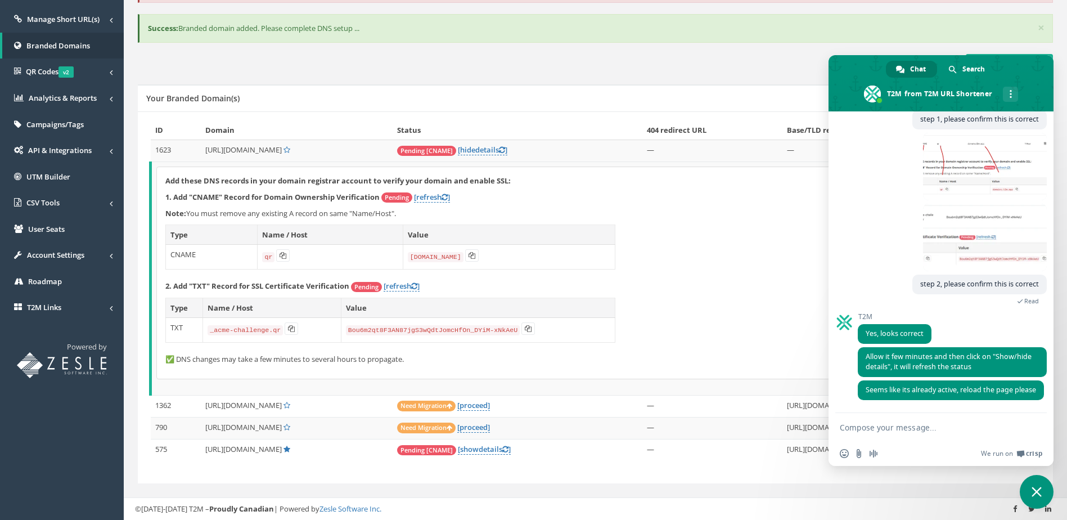
scroll to position [2495, 0]
click at [1027, 491] on span "Close chat" at bounding box center [1037, 492] width 34 height 34
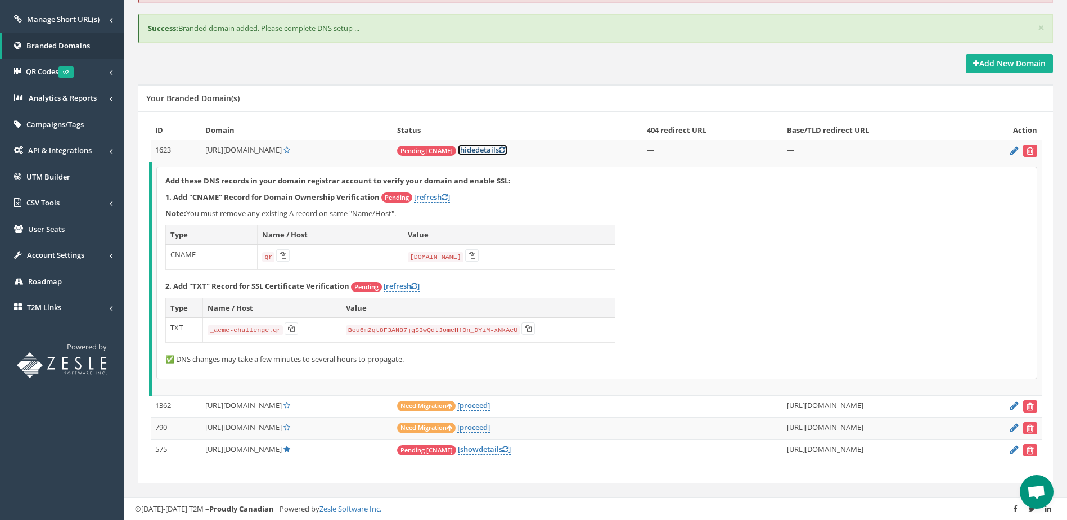
click at [505, 151] on link "[ hide details ]" at bounding box center [483, 150] width 50 height 11
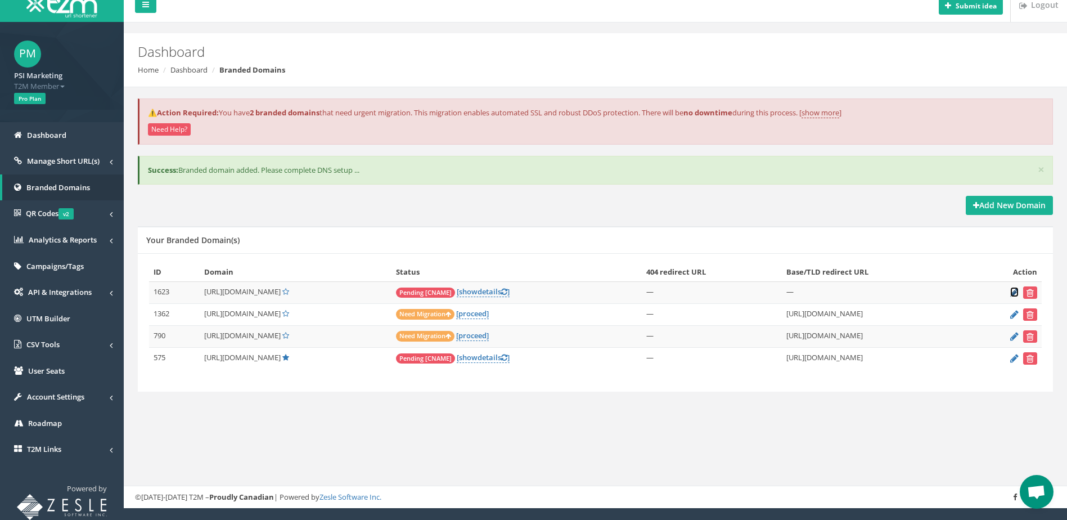
click at [1014, 293] on icon at bounding box center [1014, 292] width 8 height 7
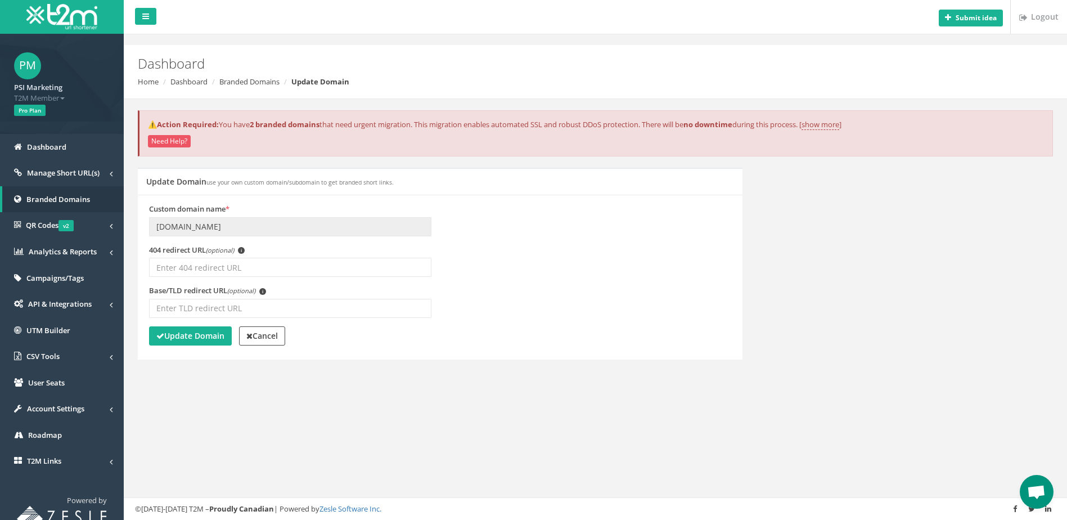
scroll to position [2495, 0]
click at [202, 308] on input "Base/TLD redirect URL (optional) i" at bounding box center [290, 308] width 282 height 19
click at [197, 311] on input "https://" at bounding box center [290, 308] width 282 height 19
drag, startPoint x: 200, startPoint y: 309, endPoint x: 125, endPoint y: 307, distance: 75.4
click at [125, 307] on div "Submit idea Logout Dashboard Home Dashboard Branded Domains Update Domain ⚠️Act…" at bounding box center [595, 260] width 943 height 520
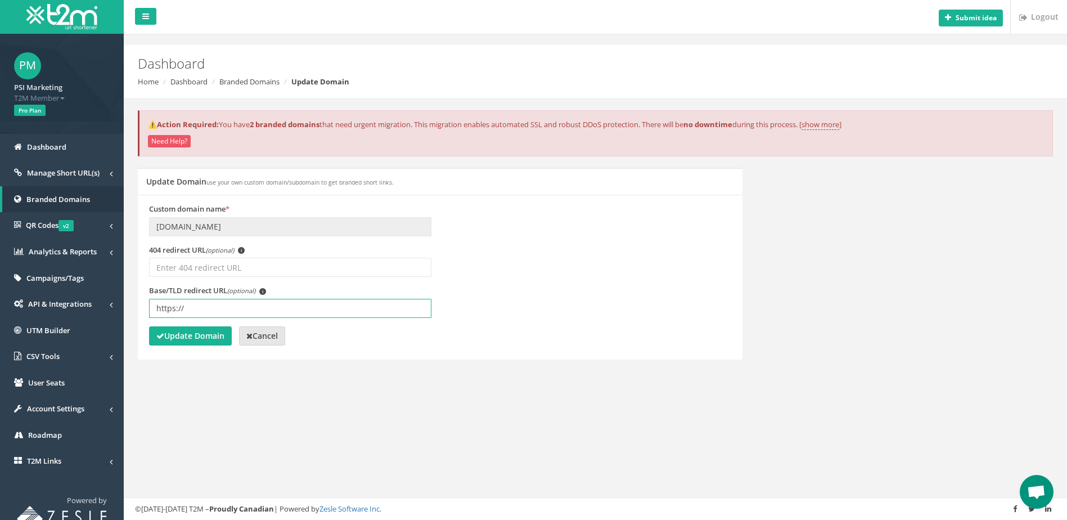
paste input "[DOMAIN_NAME][URL]"
type input "[URL][DOMAIN_NAME]"
click at [221, 338] on strong "Update Domain" at bounding box center [190, 335] width 68 height 11
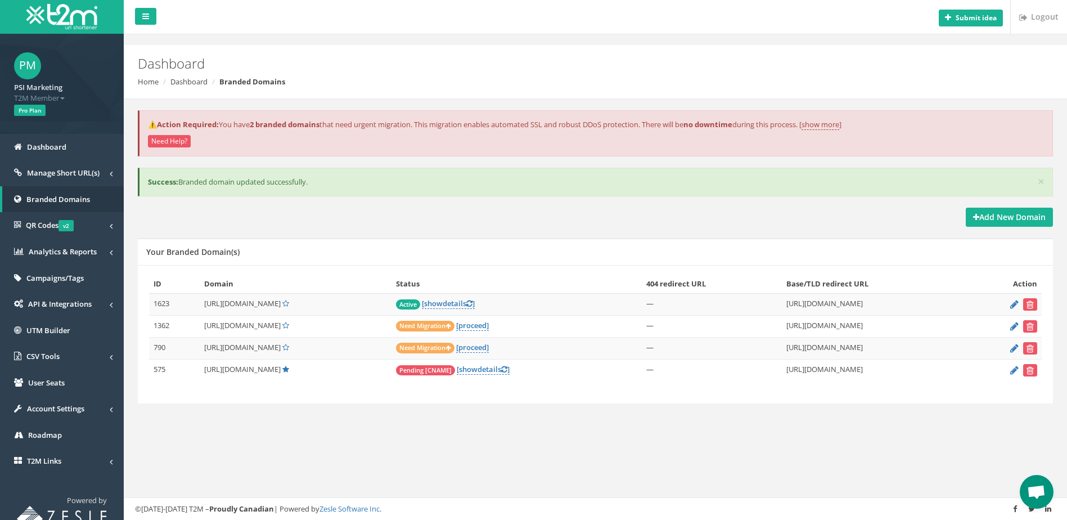
scroll to position [2495, 0]
click at [464, 304] on link "[ show details ]" at bounding box center [448, 303] width 53 height 11
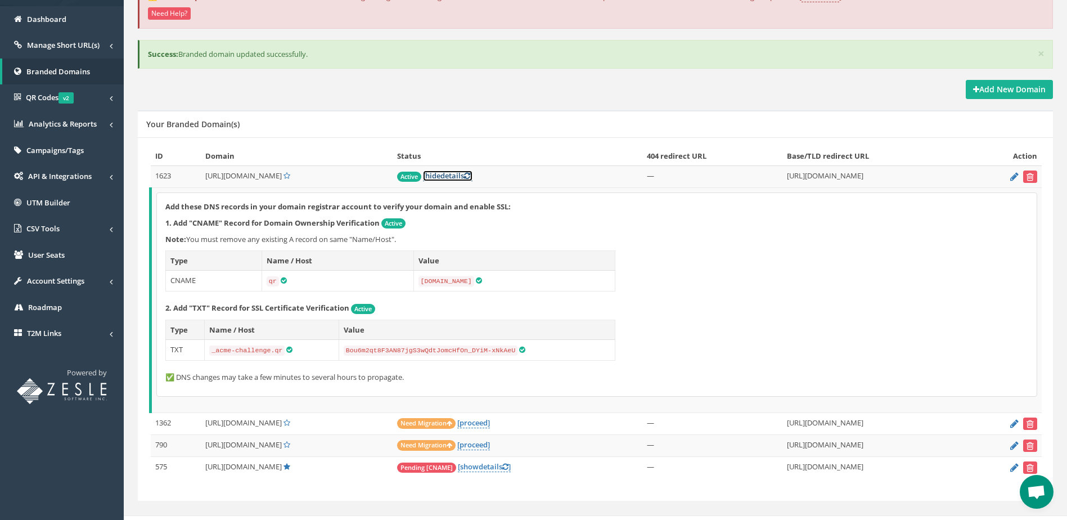
scroll to position [144, 0]
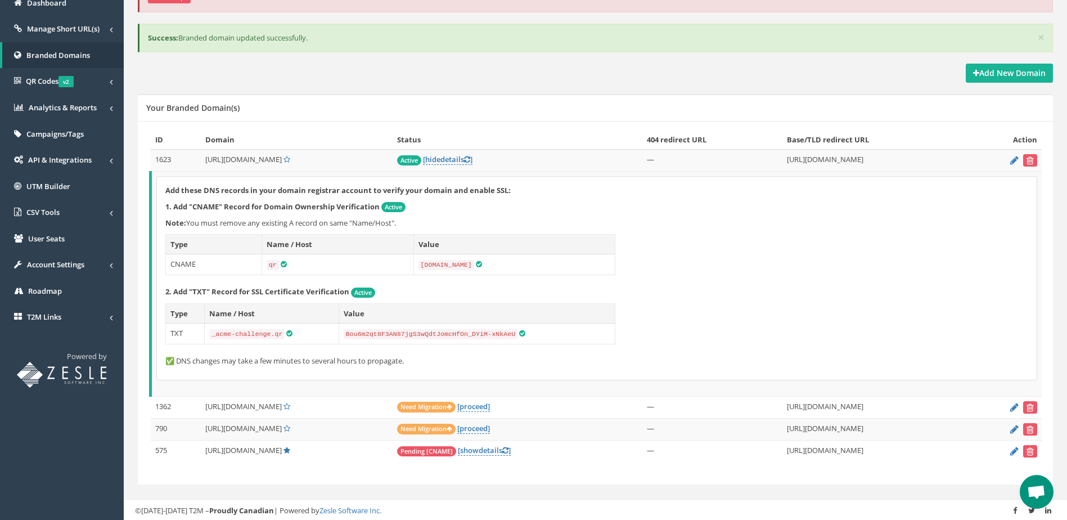
click at [815, 245] on div "Add these DNS records in your domain registrar account to verify your domain an…" at bounding box center [597, 278] width 880 height 203
click at [951, 132] on th "Base/TLD redirect URL" at bounding box center [875, 140] width 186 height 20
click at [1056, 223] on div "Add New Domain Your Branded Domain(s) ID Domain Status 404 redirect URL Base/TL…" at bounding box center [595, 281] width 932 height 435
click at [956, 134] on th "Base/TLD redirect URL" at bounding box center [875, 140] width 186 height 20
click at [218, 164] on span "[URL][DOMAIN_NAME]" at bounding box center [243, 159] width 77 height 10
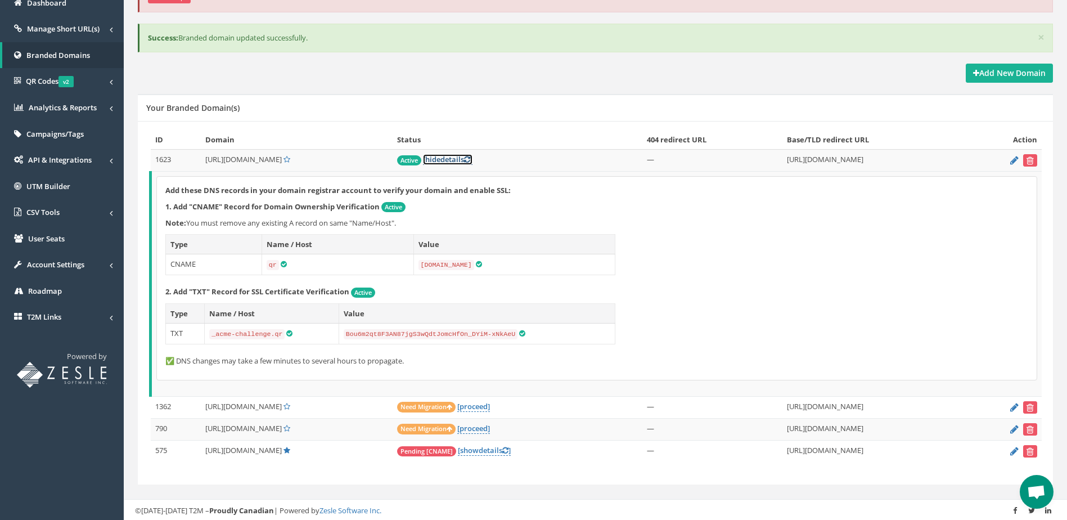
click at [473, 163] on link "[ hide details ]" at bounding box center [448, 159] width 50 height 11
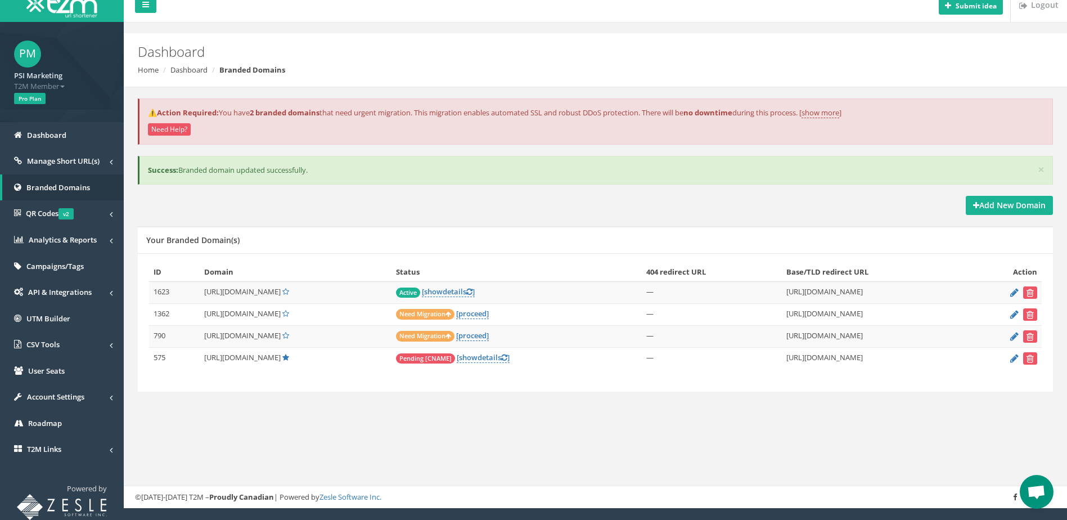
click at [345, 421] on div "⚠️Action Required: You have 2 branded domains that need urgent migration. This …" at bounding box center [595, 257] width 927 height 341
drag, startPoint x: 454, startPoint y: 402, endPoint x: 327, endPoint y: 497, distance: 158.4
click at [454, 402] on div "Add New Domain Your Branded Domain(s) ID Domain Status 404 redirect URL Base/TL…" at bounding box center [595, 301] width 932 height 210
drag, startPoint x: 602, startPoint y: 431, endPoint x: 540, endPoint y: 408, distance: 66.0
click at [602, 431] on div "Submit idea Logout Dashboard Home Dashboard Branded Domains ⚠️Action Required: …" at bounding box center [595, 248] width 943 height 520
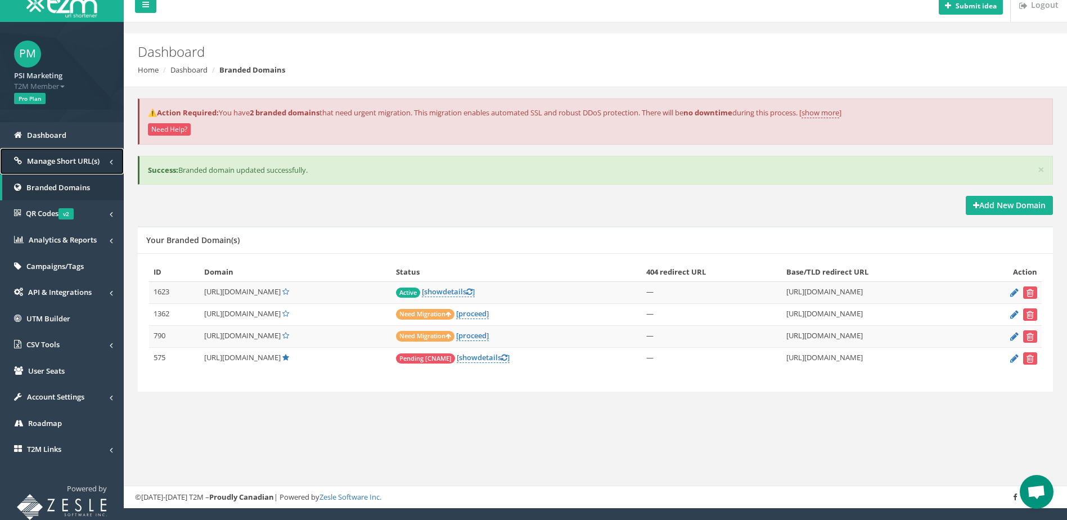
click at [69, 161] on span "Manage Short URL(s)" at bounding box center [63, 161] width 73 height 10
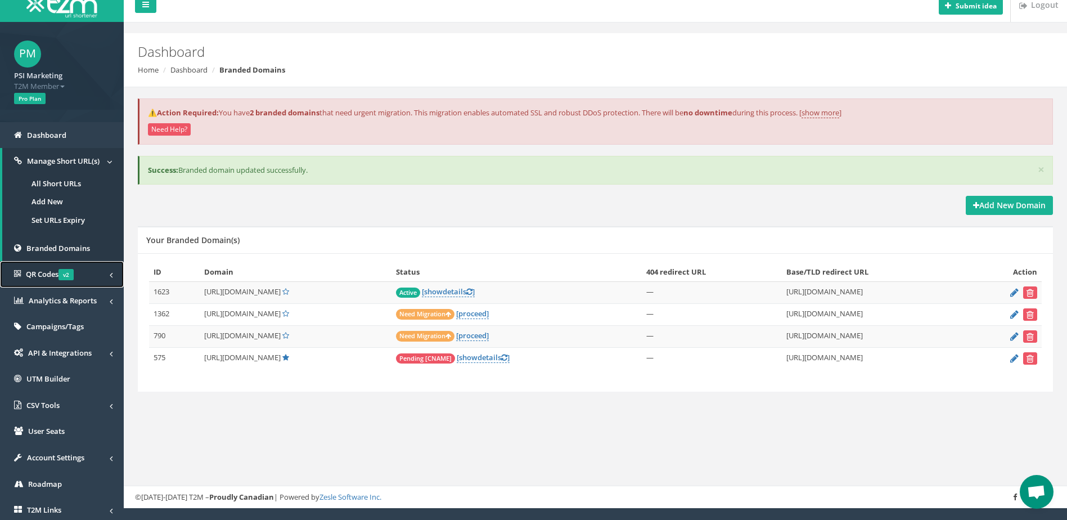
click at [39, 274] on span "QR Codes v2" at bounding box center [50, 274] width 48 height 10
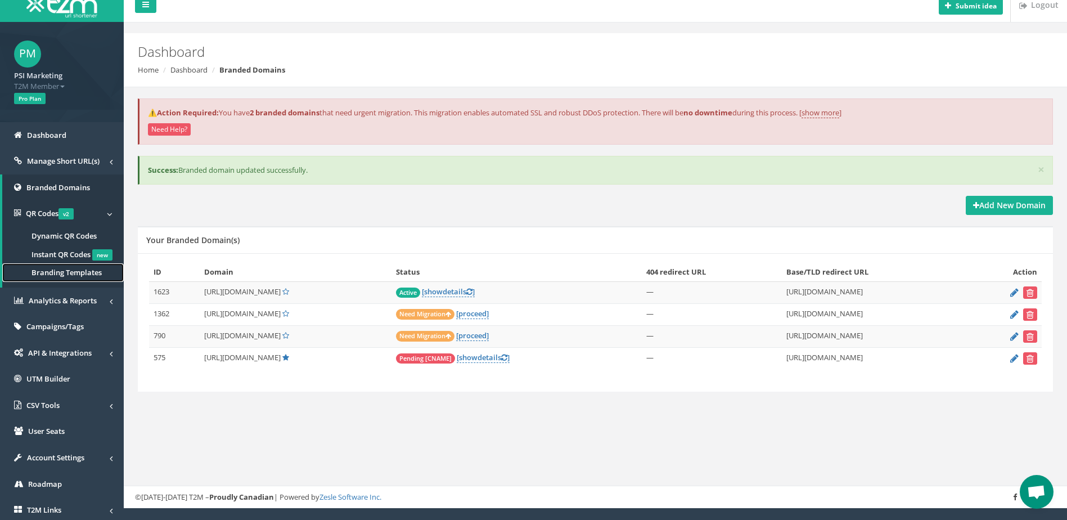
click at [66, 273] on span "Branding Templates" at bounding box center [67, 272] width 70 height 10
